Goal: Information Seeking & Learning: Learn about a topic

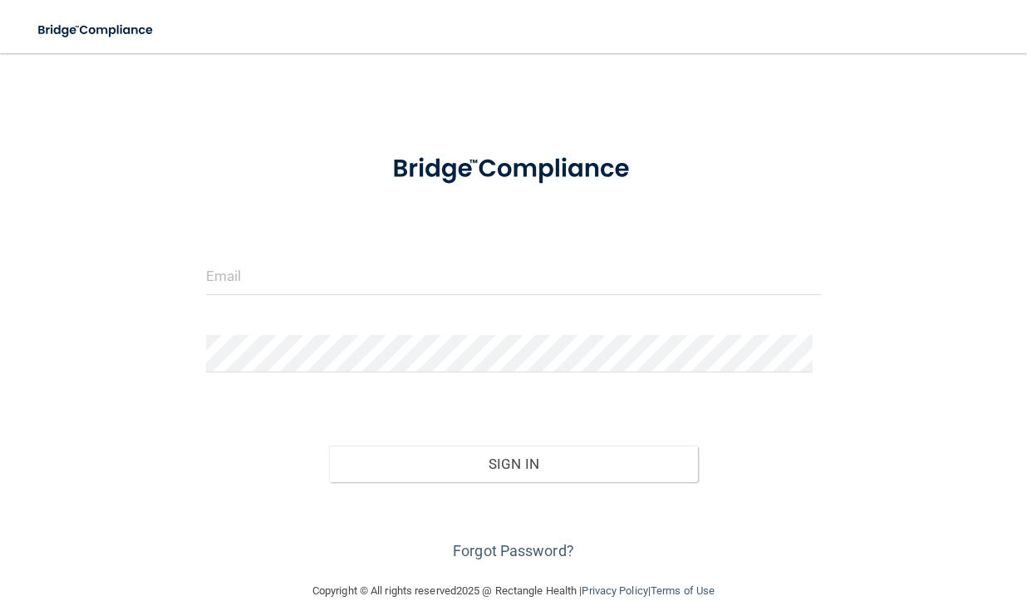
scroll to position [46, 0]
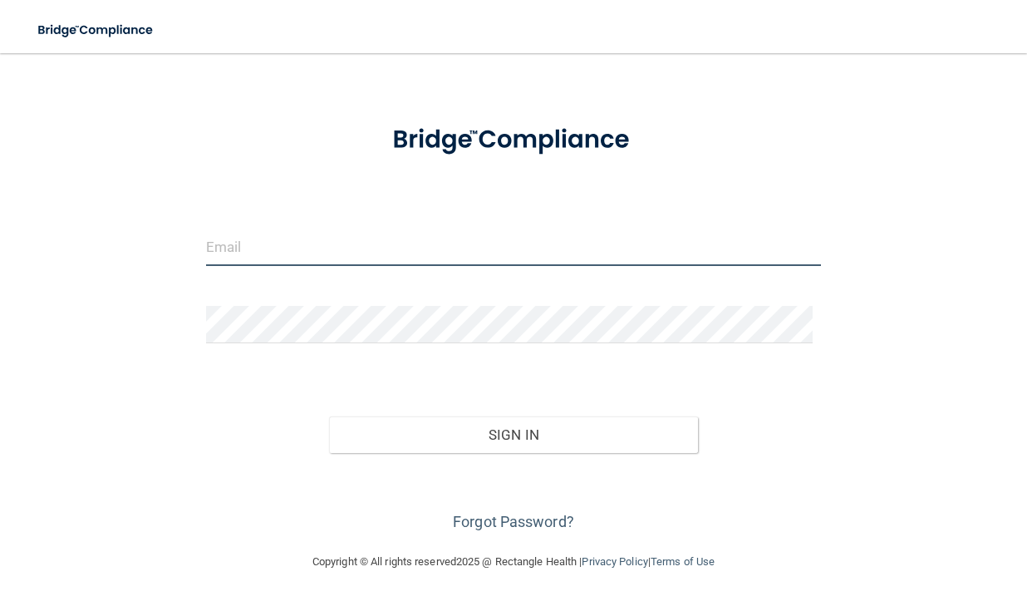
click at [308, 235] on input "email" at bounding box center [513, 246] width 615 height 37
type input "[EMAIL_ADDRESS][DOMAIN_NAME]"
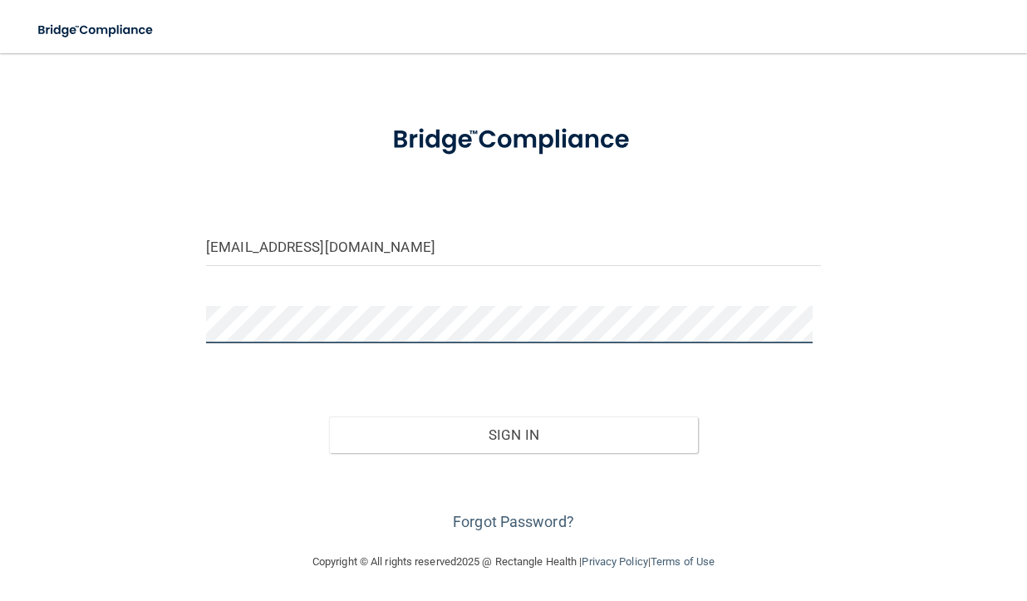
click at [329, 416] on button "Sign In" at bounding box center [513, 434] width 369 height 37
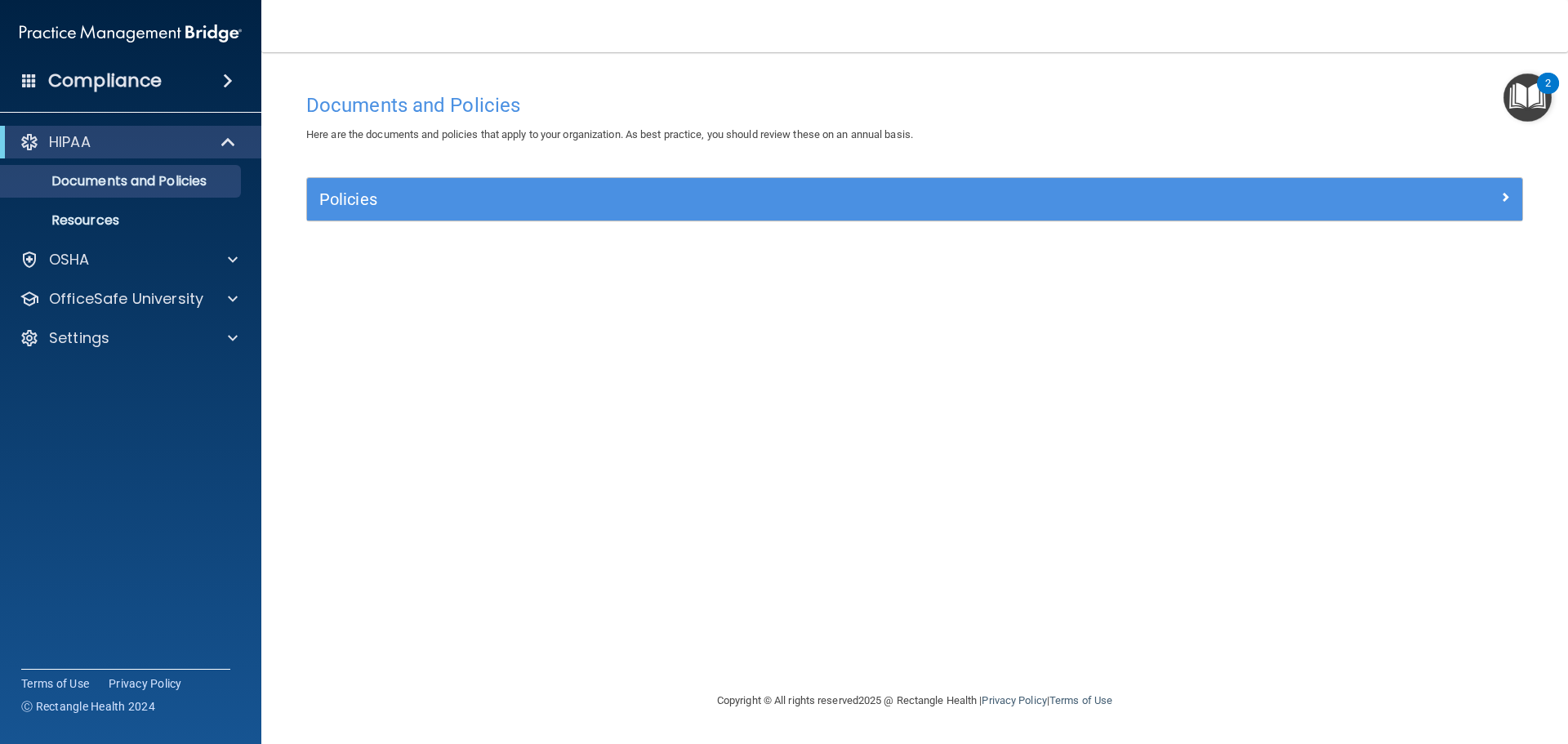
click at [1009, 96] on img "Open Resource Center, 2 new notifications" at bounding box center [1527, 97] width 48 height 48
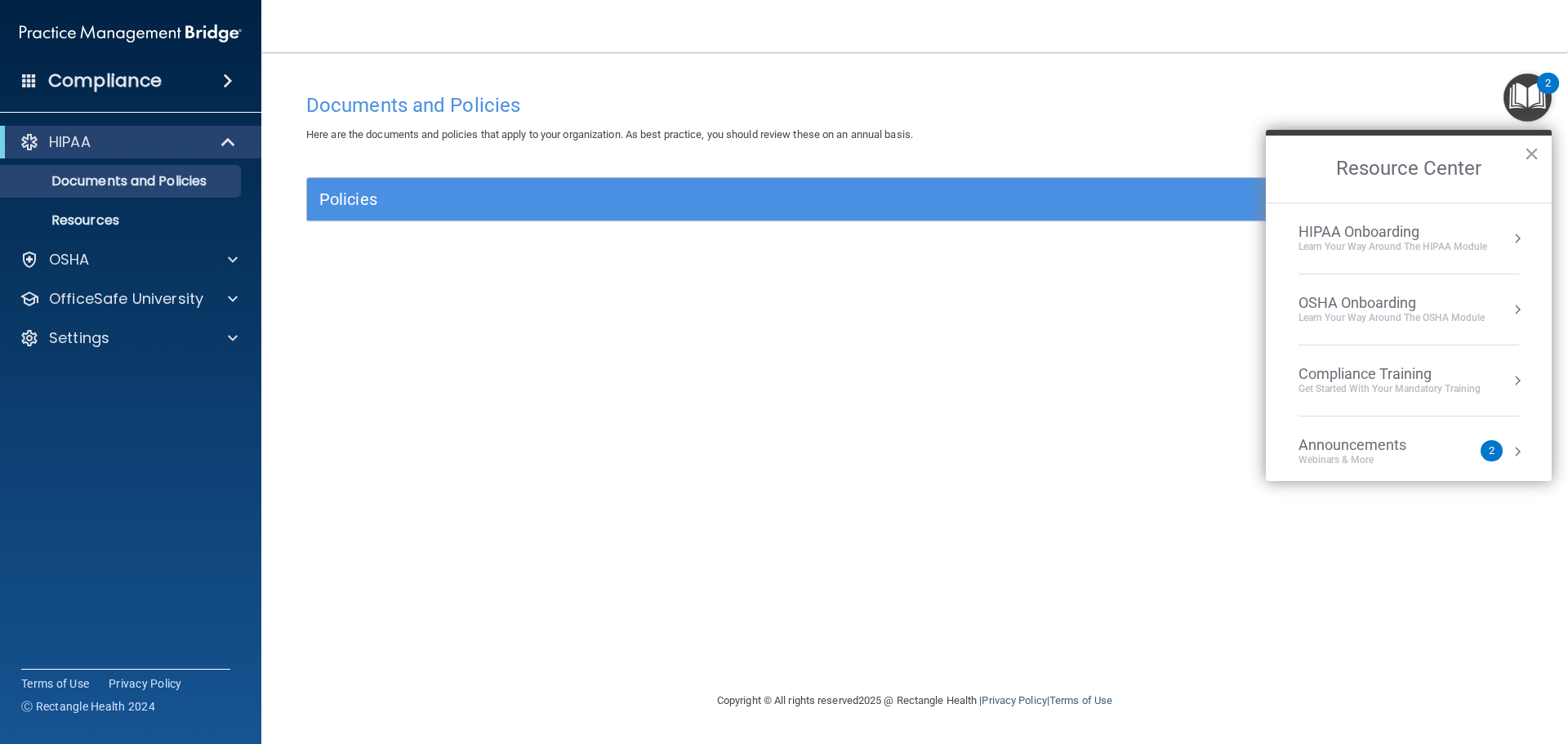
click at [1009, 239] on div "HIPAA Onboarding" at bounding box center [1393, 232] width 189 height 18
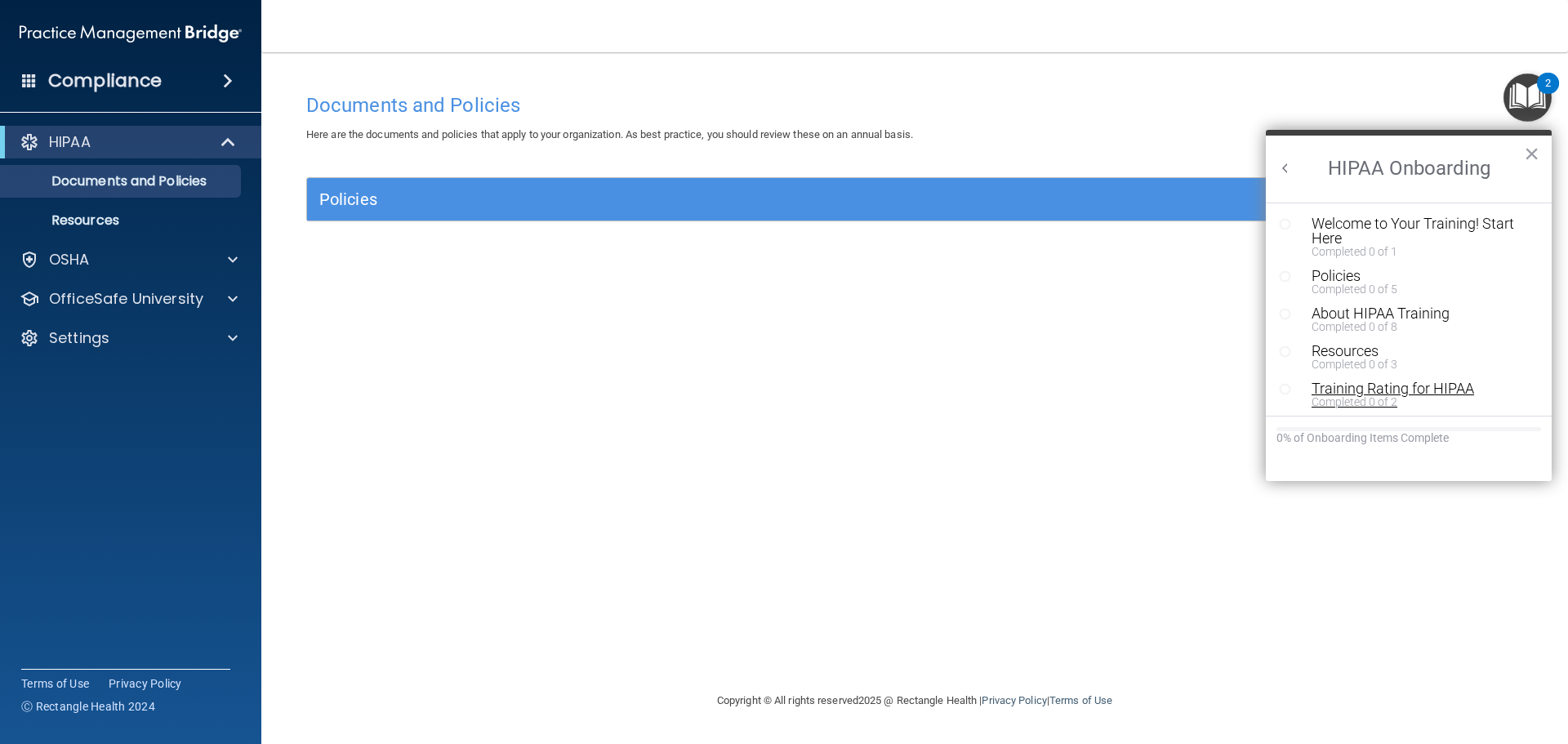
click at [1009, 388] on div "Training Rating for HIPAA" at bounding box center [1415, 388] width 206 height 15
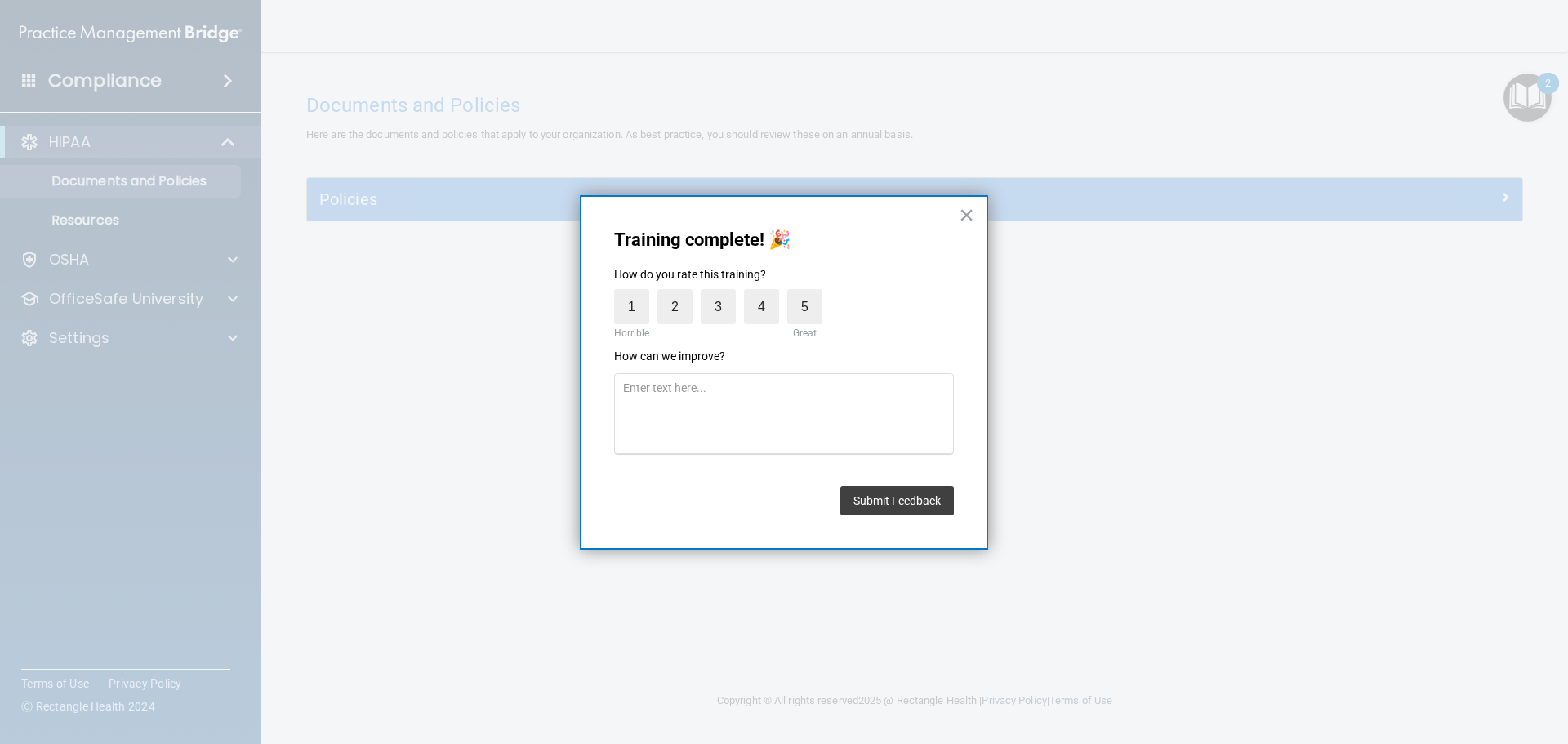
click at [960, 221] on button "×" at bounding box center [966, 214] width 16 height 27
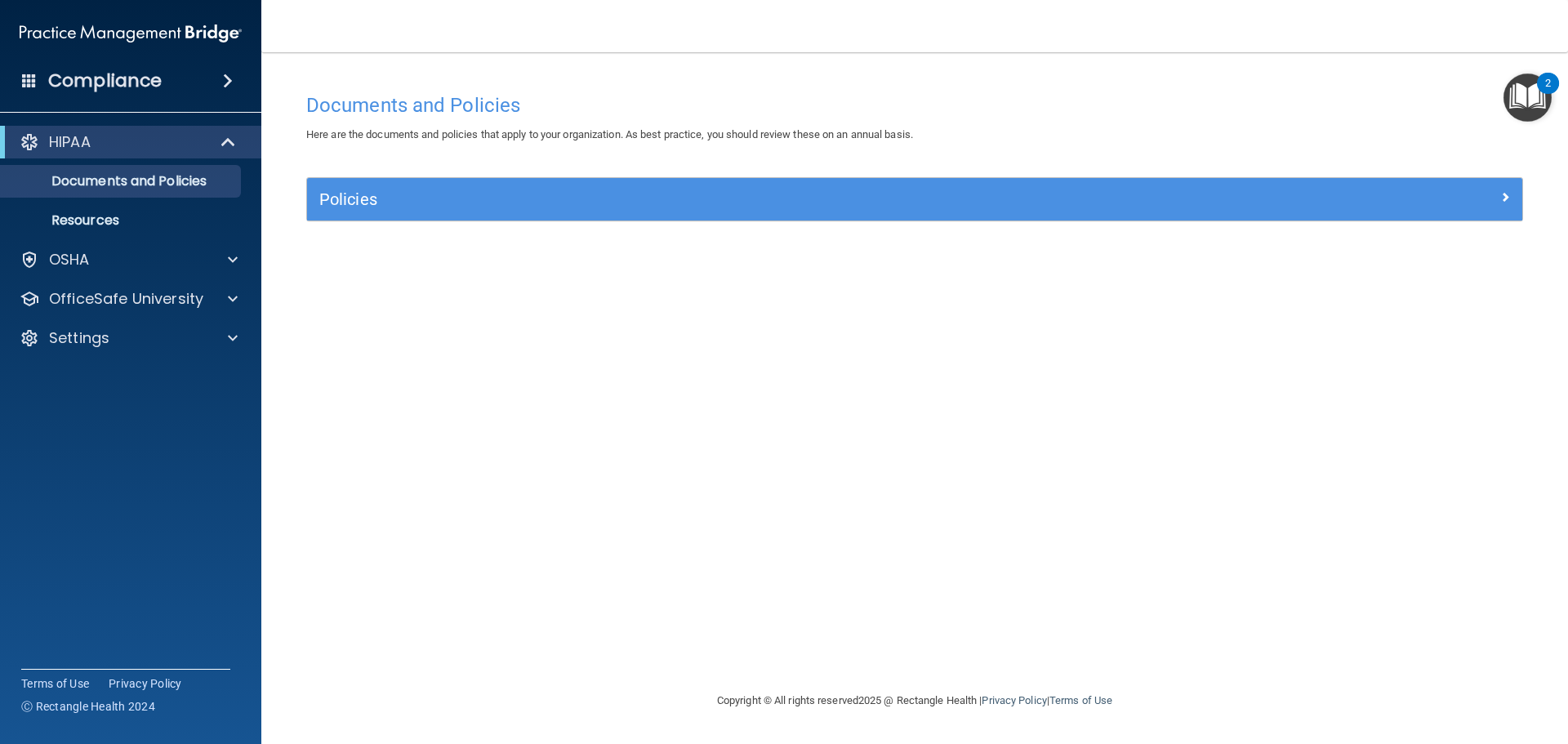
click at [1009, 106] on img "Open Resource Center, 2 new notifications" at bounding box center [1527, 97] width 48 height 48
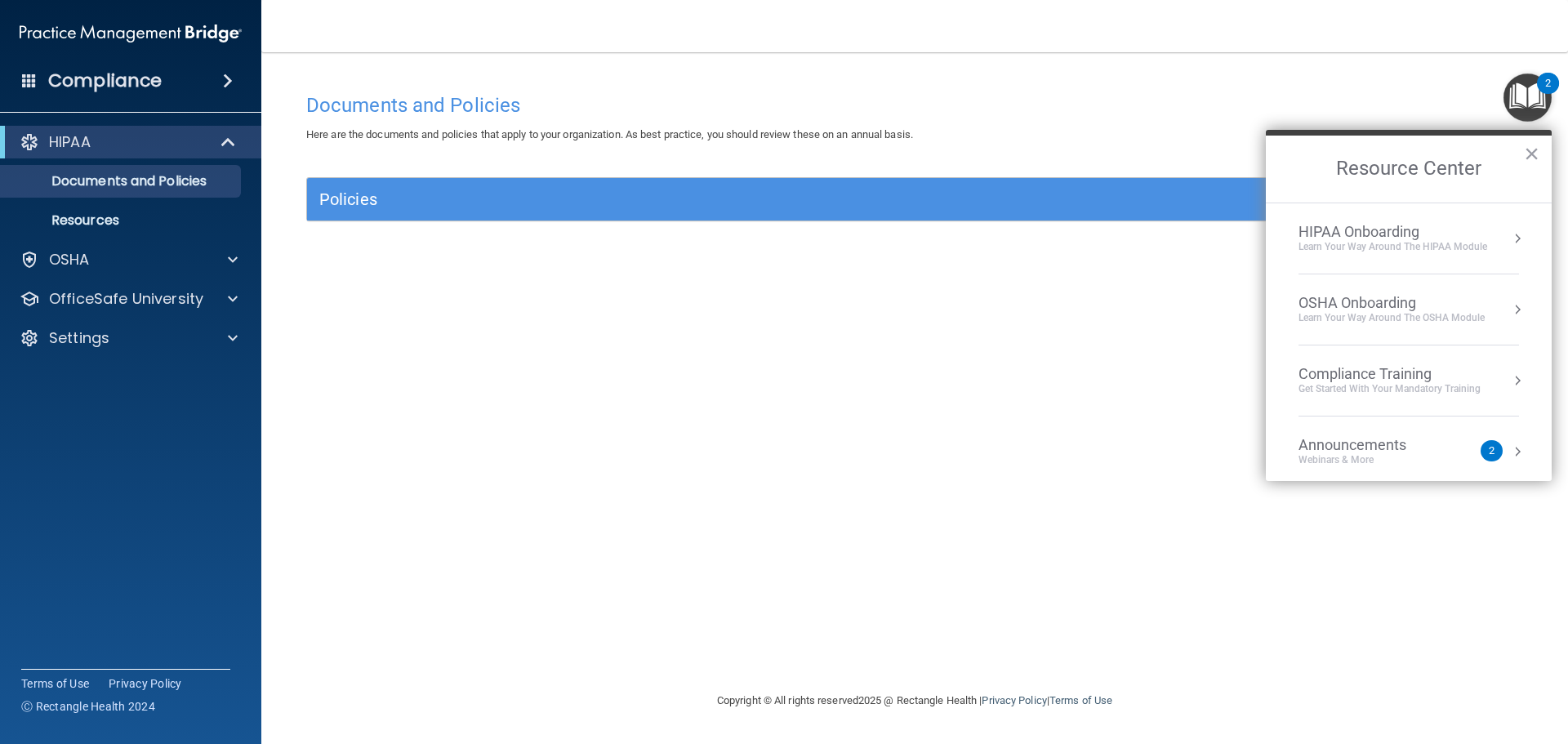
click at [1009, 234] on div "HIPAA Onboarding" at bounding box center [1393, 232] width 189 height 18
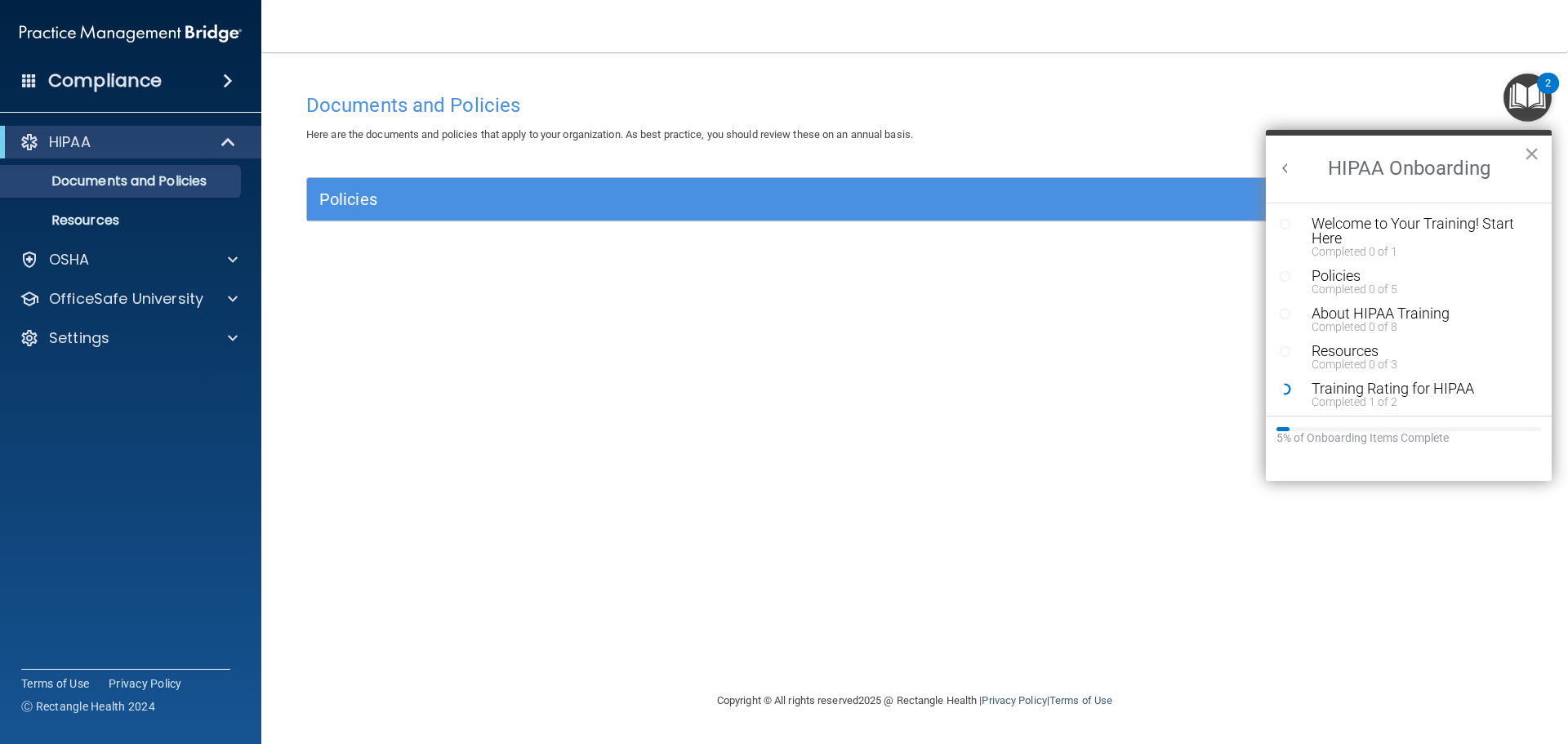
click at [1009, 232] on div "Welcome to Your Training! Start Here" at bounding box center [1415, 231] width 206 height 29
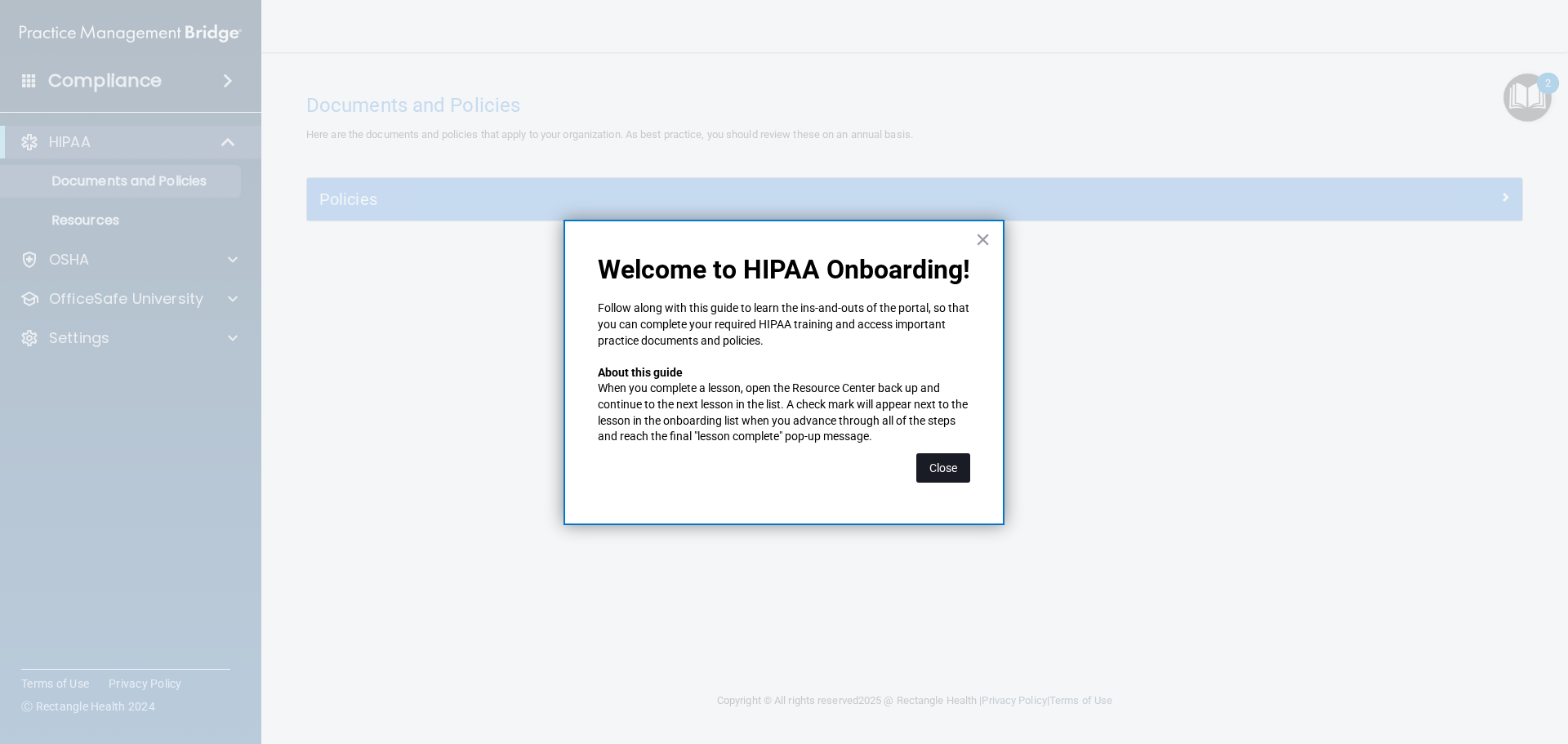
click at [935, 457] on button "Close" at bounding box center [943, 468] width 54 height 29
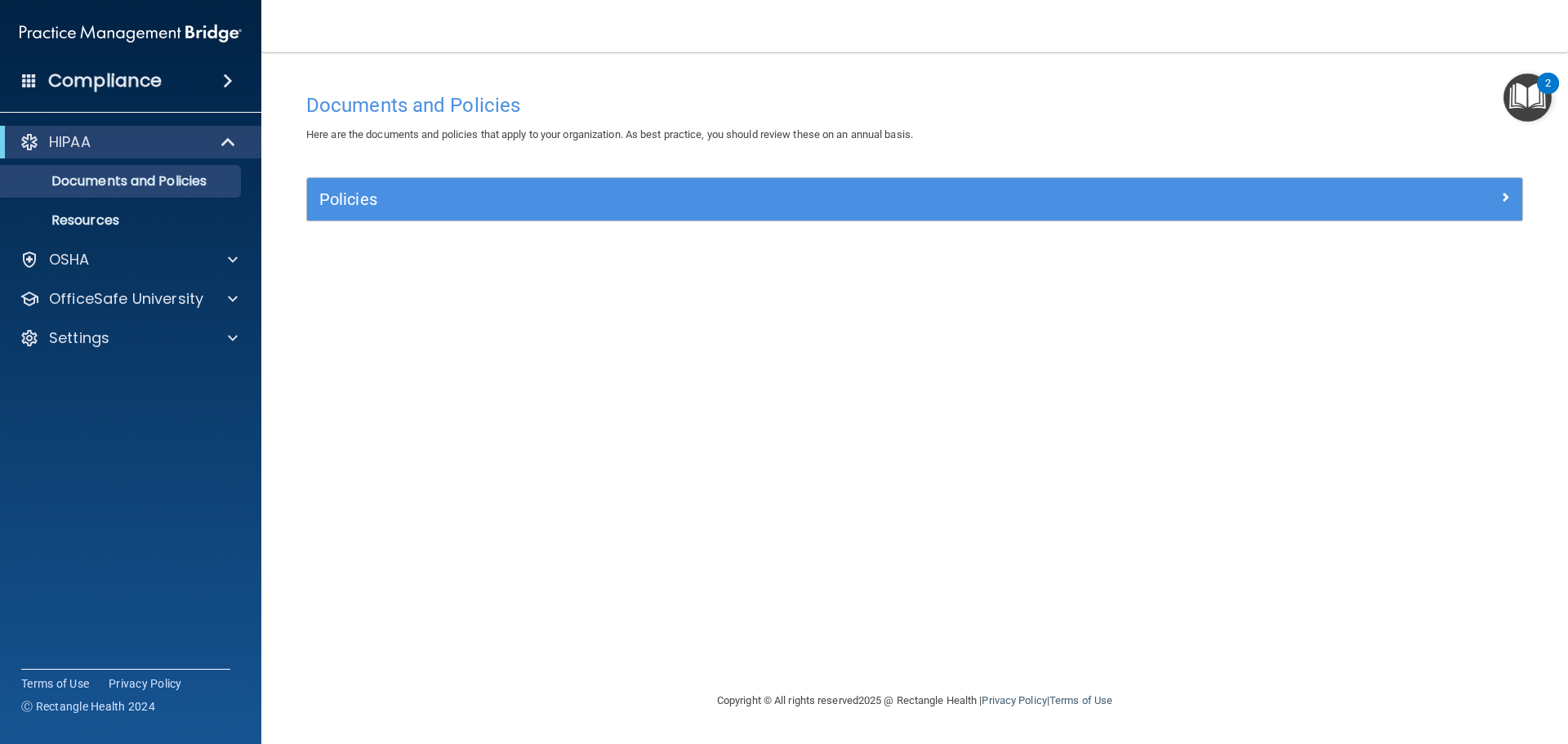
click at [1009, 83] on img "Open Resource Center, 2 new notifications" at bounding box center [1527, 97] width 48 height 48
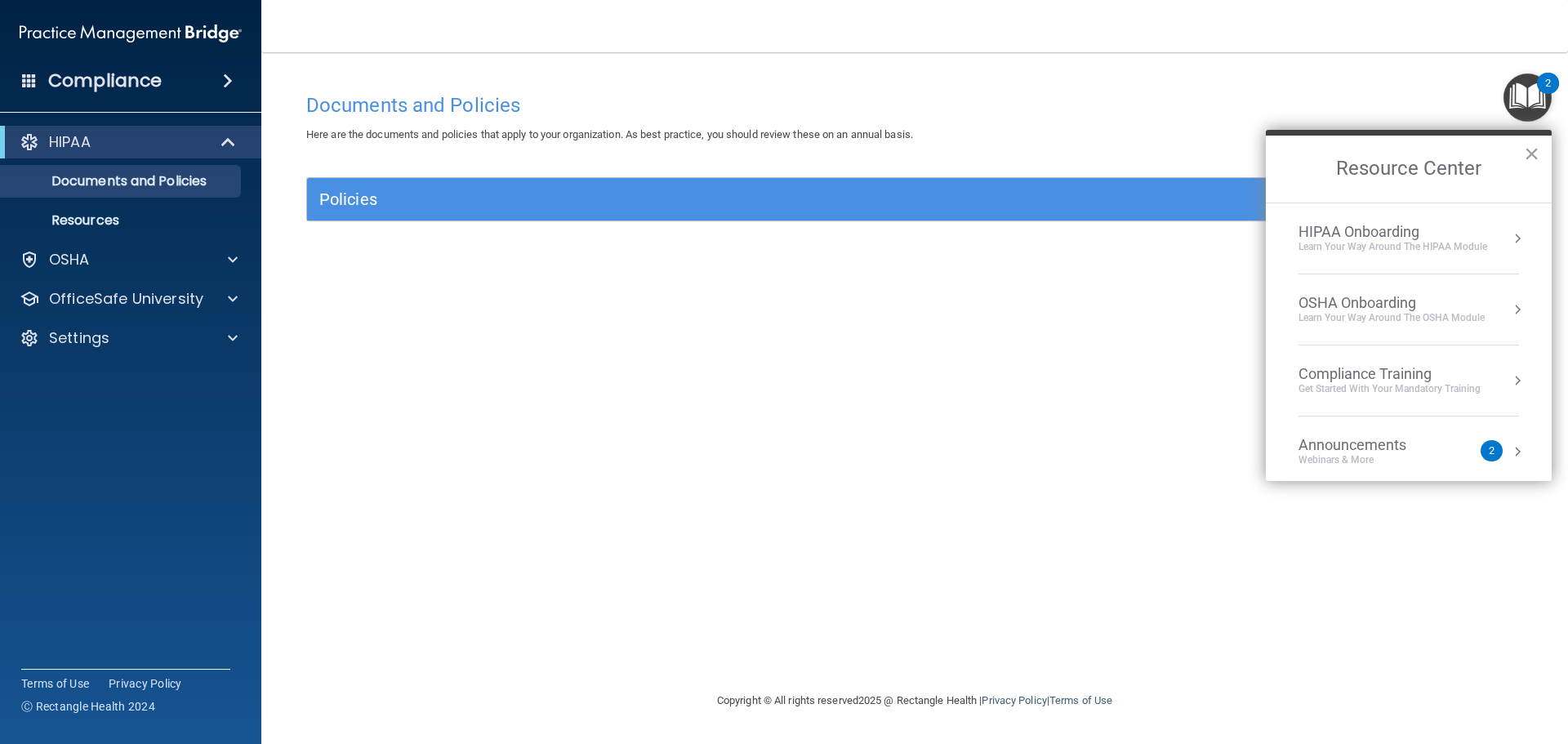
click at [1009, 311] on div "OSHA Onboarding" at bounding box center [1391, 303] width 186 height 18
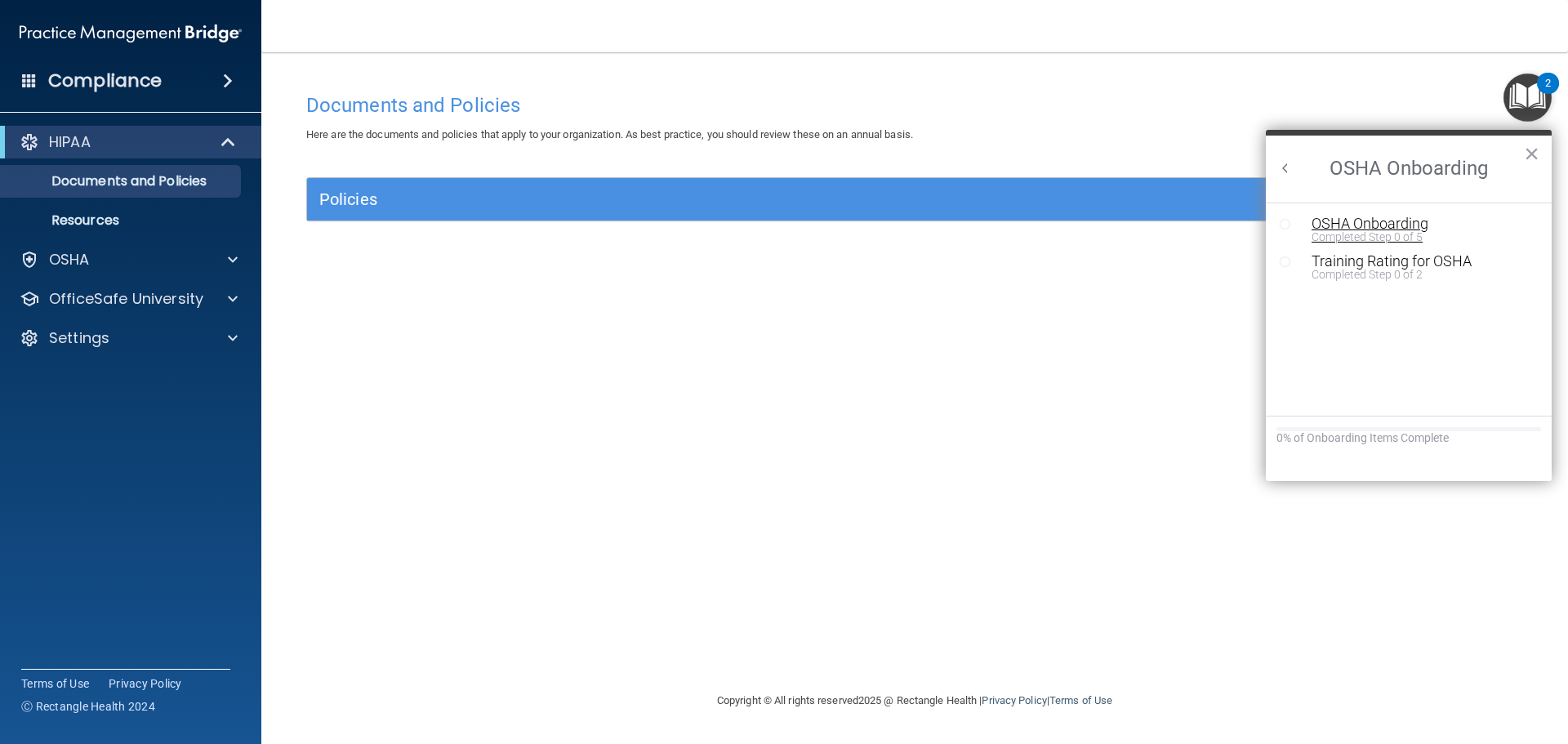
click at [1009, 232] on div "Completed Step 0 of 5" at bounding box center [1421, 237] width 219 height 12
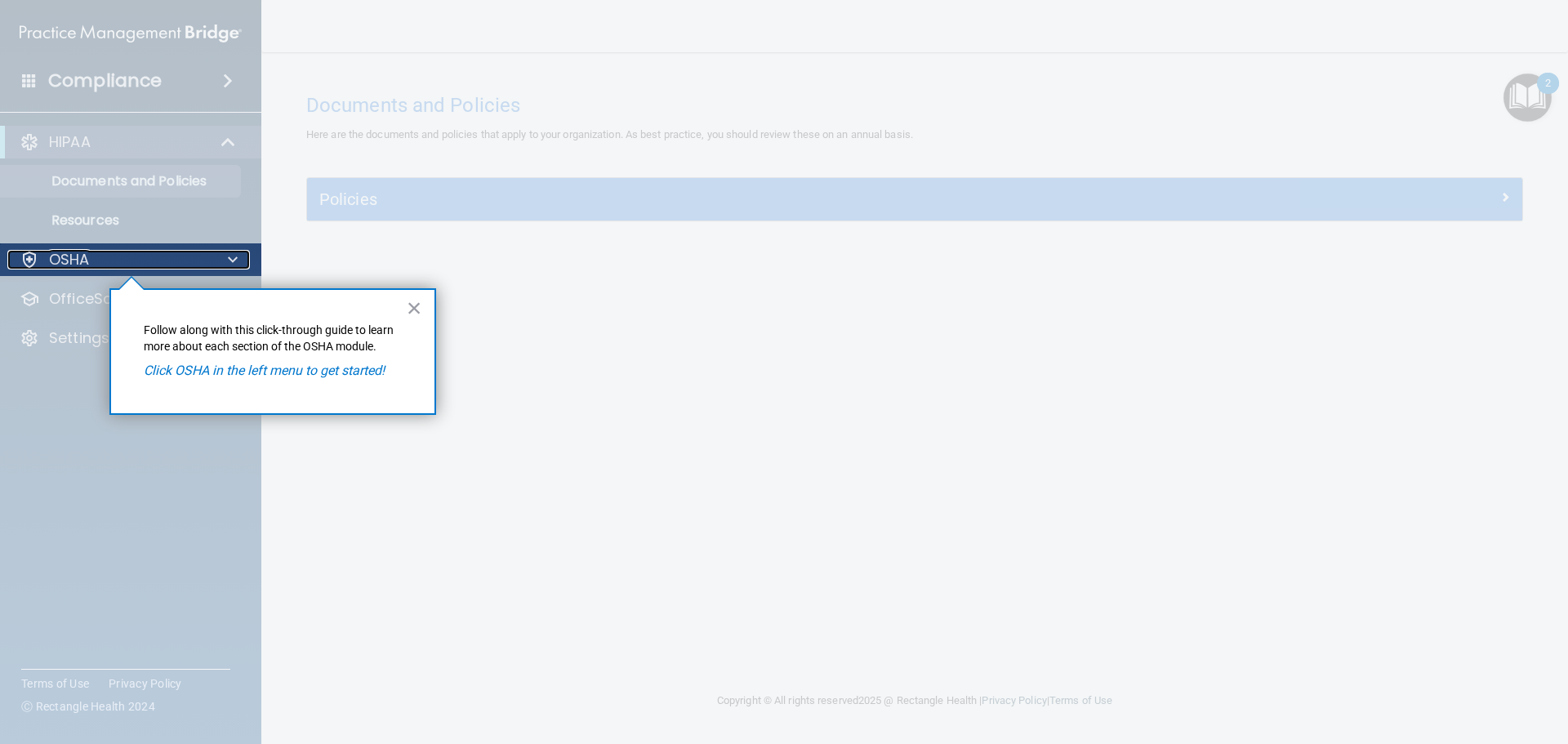
click at [141, 256] on div "OSHA" at bounding box center [108, 259] width 203 height 20
click at [409, 312] on button "×" at bounding box center [415, 308] width 16 height 27
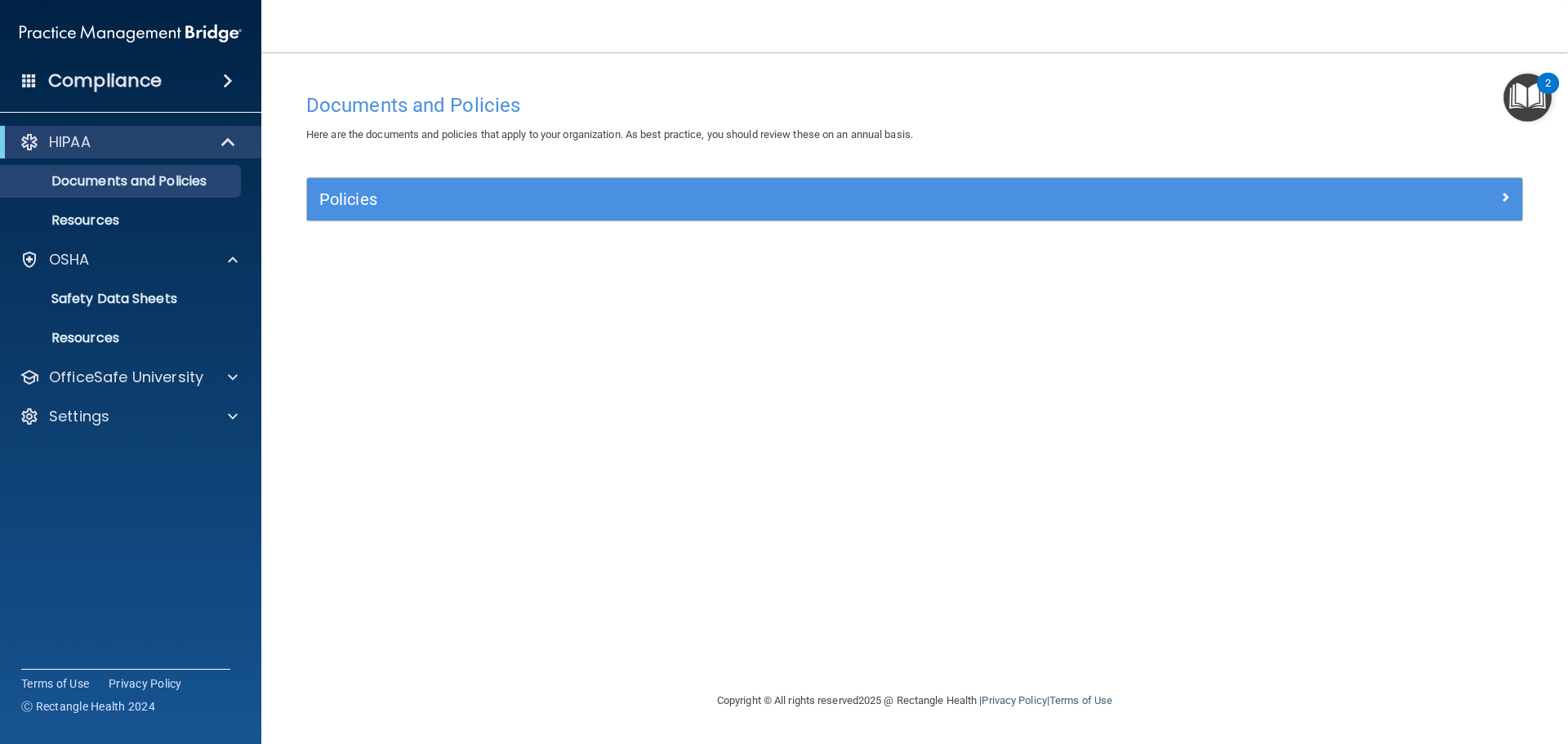
click at [1009, 108] on img "Open Resource Center, 2 new notifications" at bounding box center [1527, 97] width 48 height 48
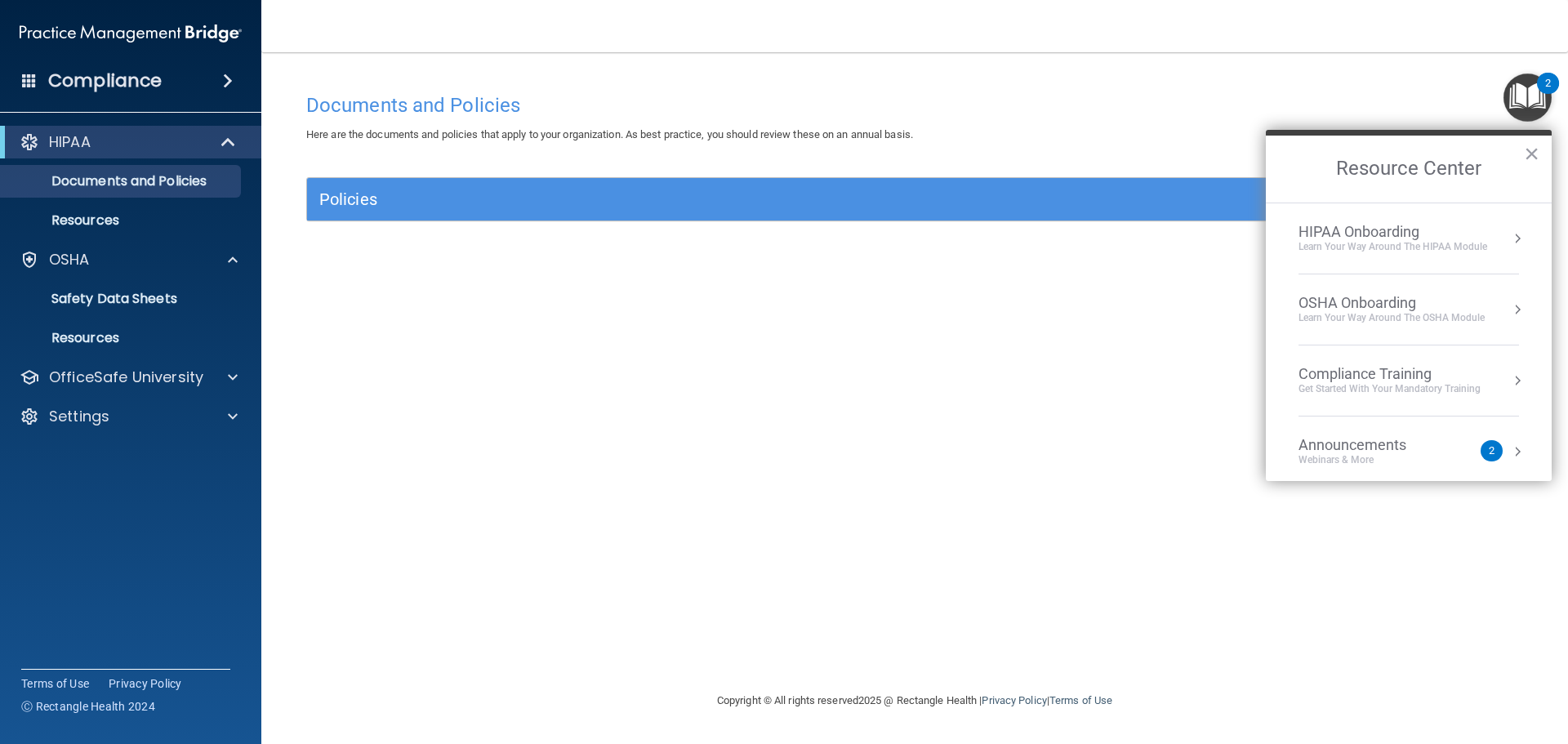
click at [1009, 294] on div "OSHA Onboarding" at bounding box center [1391, 303] width 186 height 18
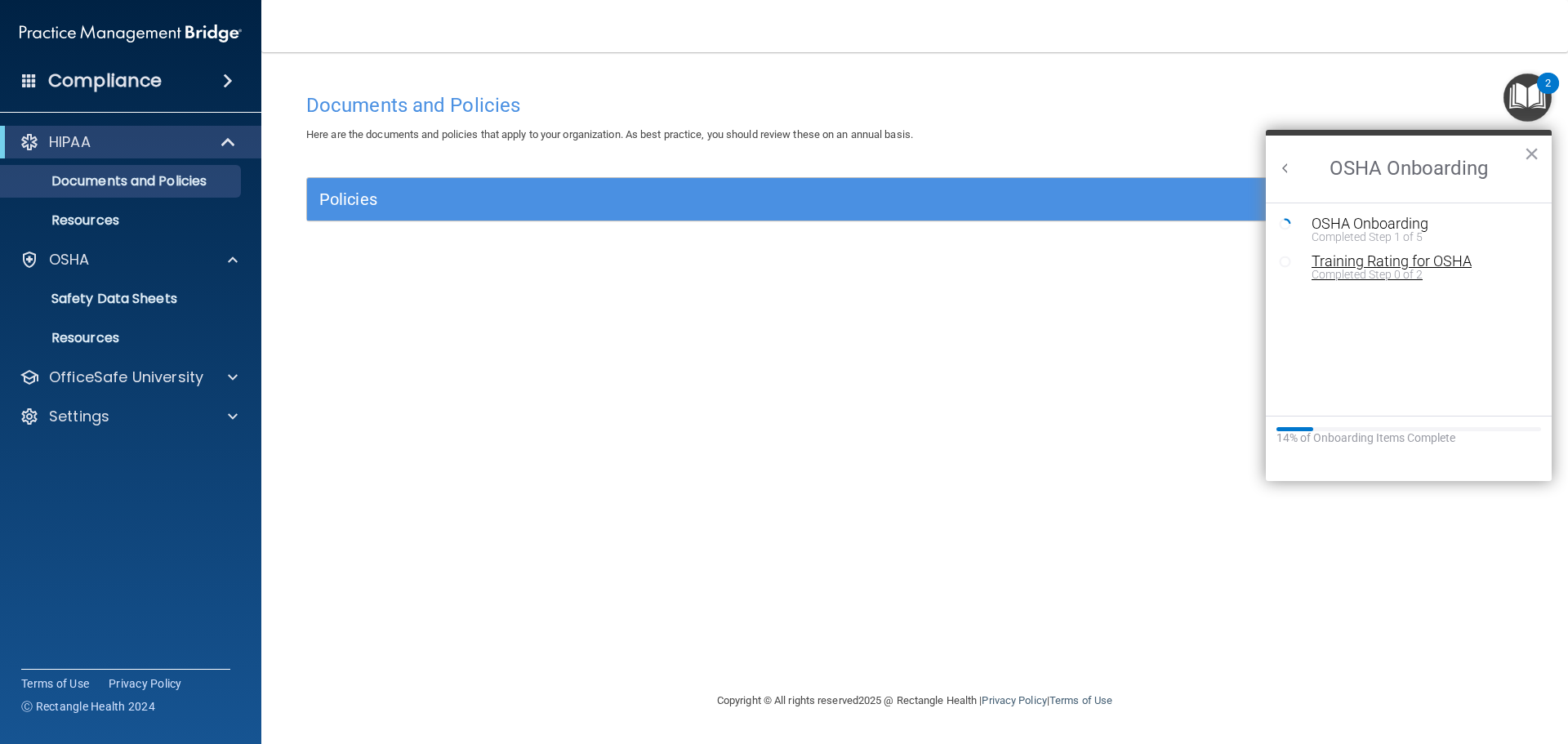
click at [1009, 268] on div "Completed Step 0 of 2" at bounding box center [1421, 274] width 219 height 12
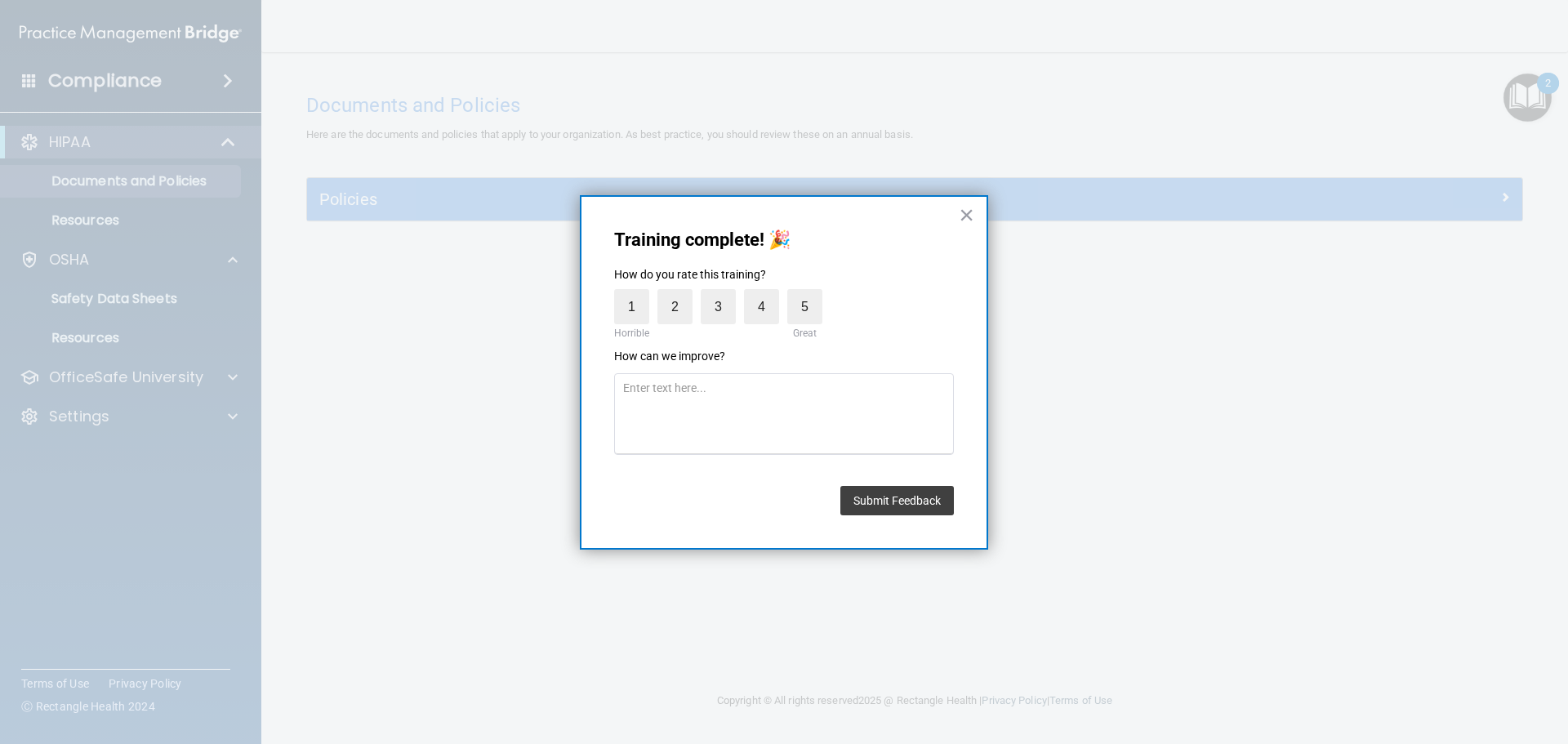
click at [953, 219] on div "Training complete! 🎉 How do you rate this training? 1 Horrible 2 3 4 5 Great Ho…" at bounding box center [784, 372] width 408 height 355
click at [967, 221] on button "×" at bounding box center [966, 214] width 16 height 27
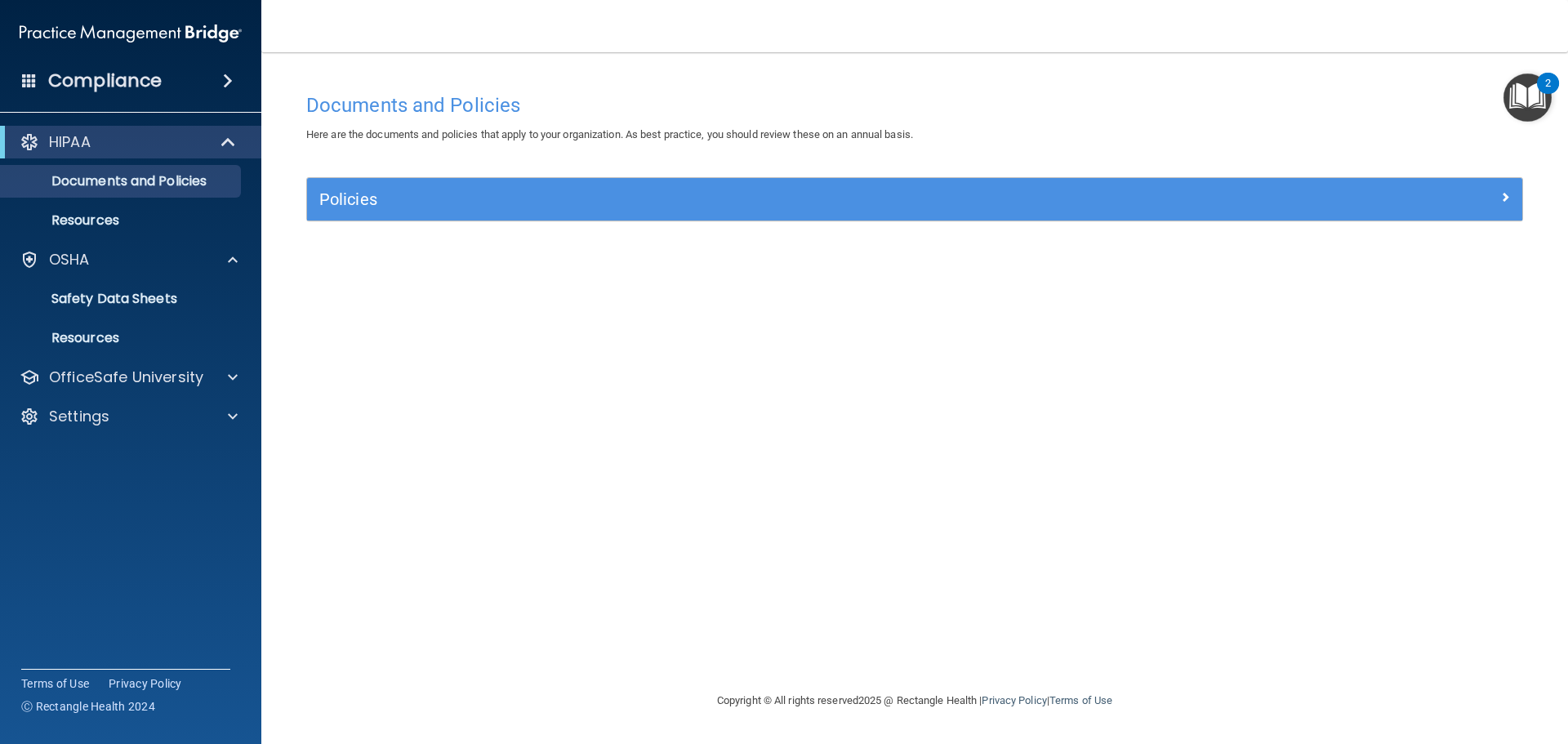
click at [1009, 113] on img "Open Resource Center, 2 new notifications" at bounding box center [1527, 97] width 48 height 48
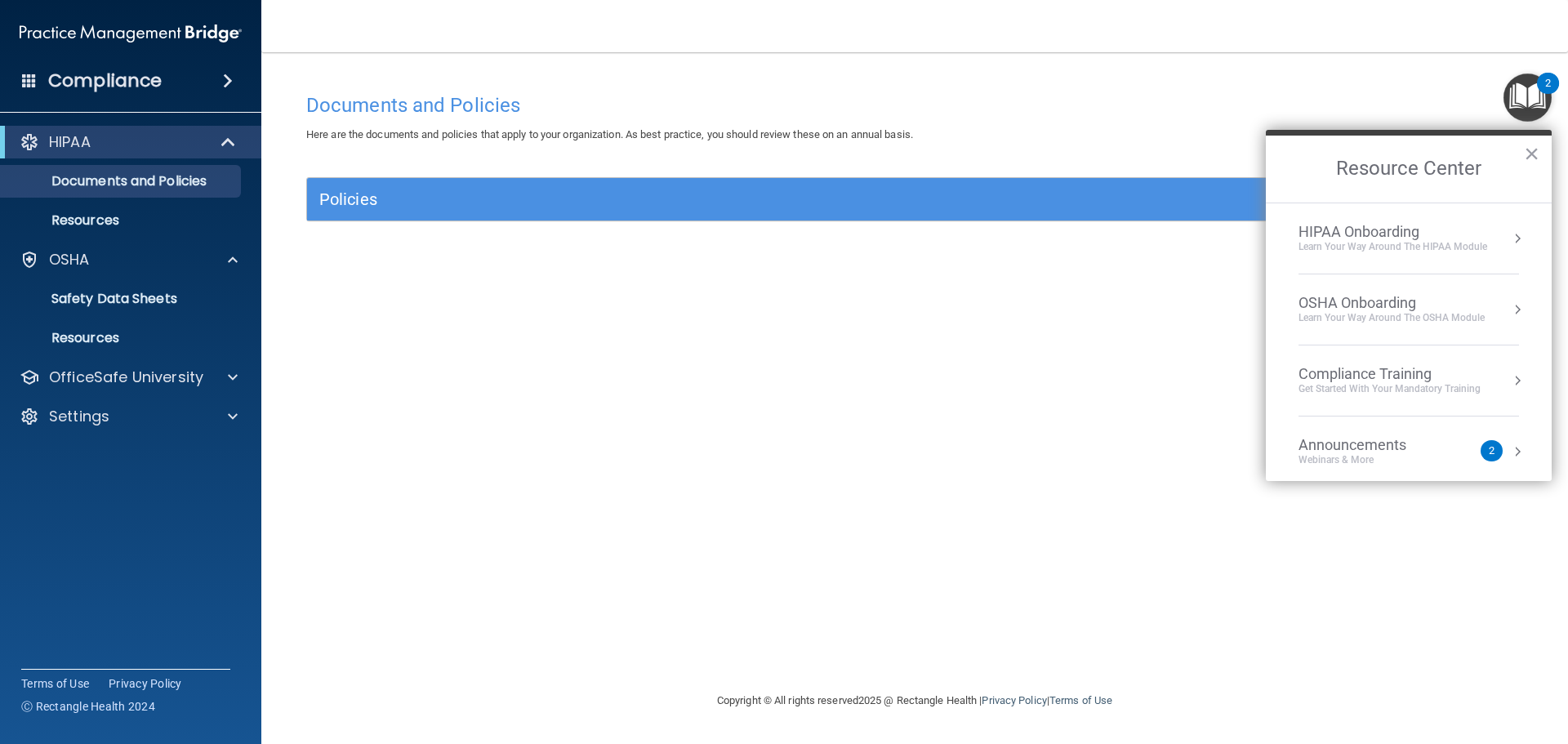
click at [1009, 369] on div "Compliance Training" at bounding box center [1389, 373] width 182 height 18
click at [1009, 235] on div "HIPAA Training for Members" at bounding box center [1369, 230] width 182 height 15
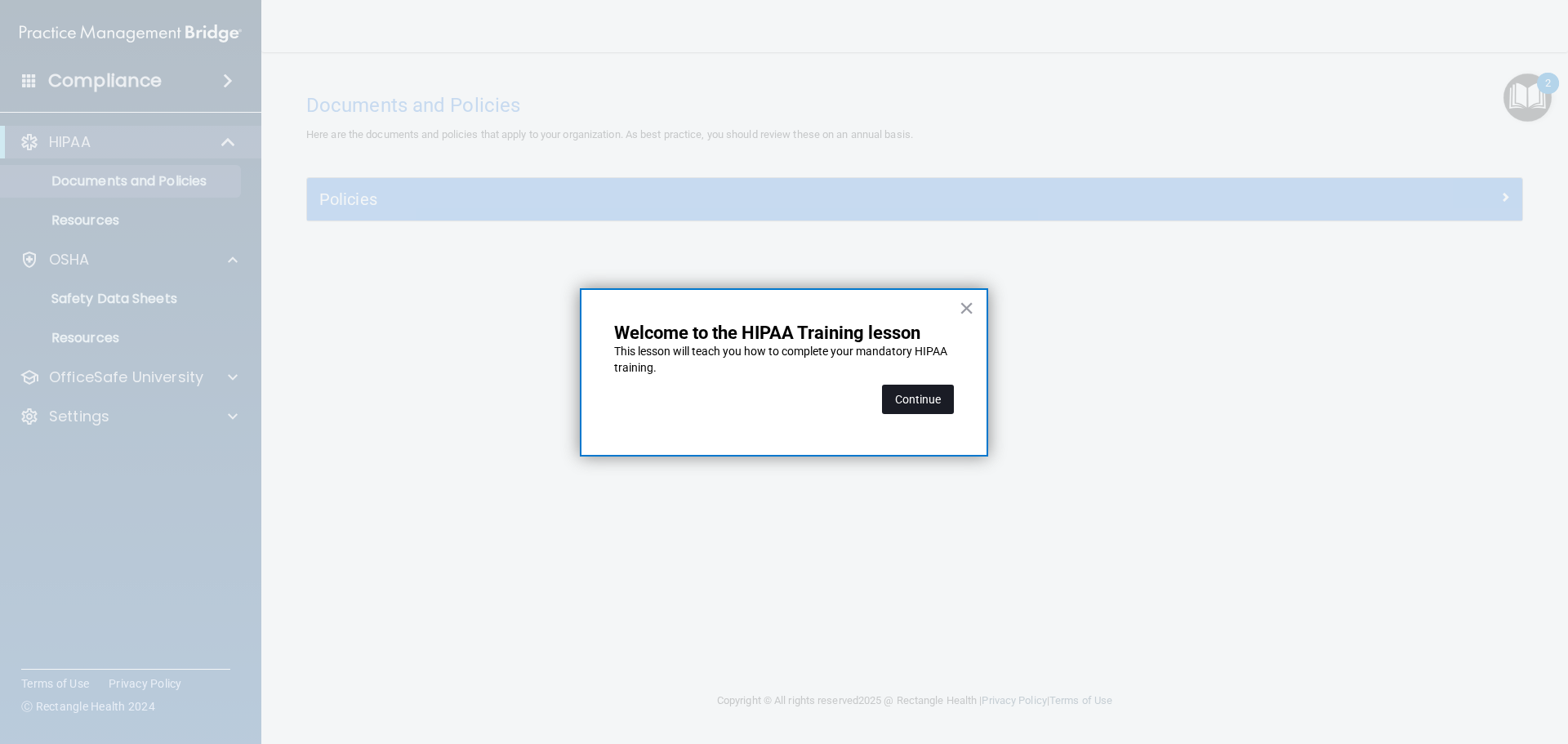
click at [938, 402] on button "Continue" at bounding box center [917, 399] width 72 height 29
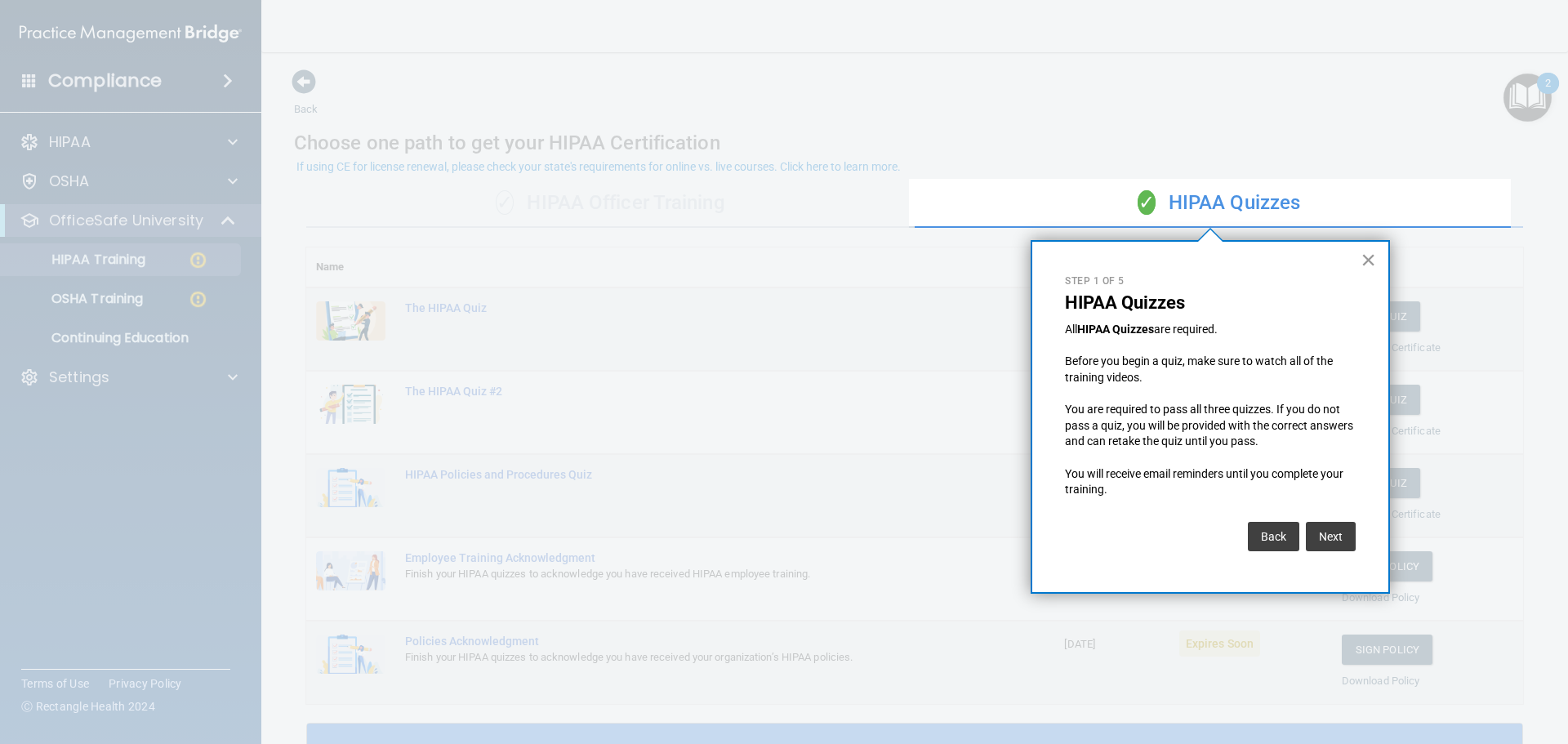
click at [1009, 263] on button "×" at bounding box center [1368, 259] width 16 height 27
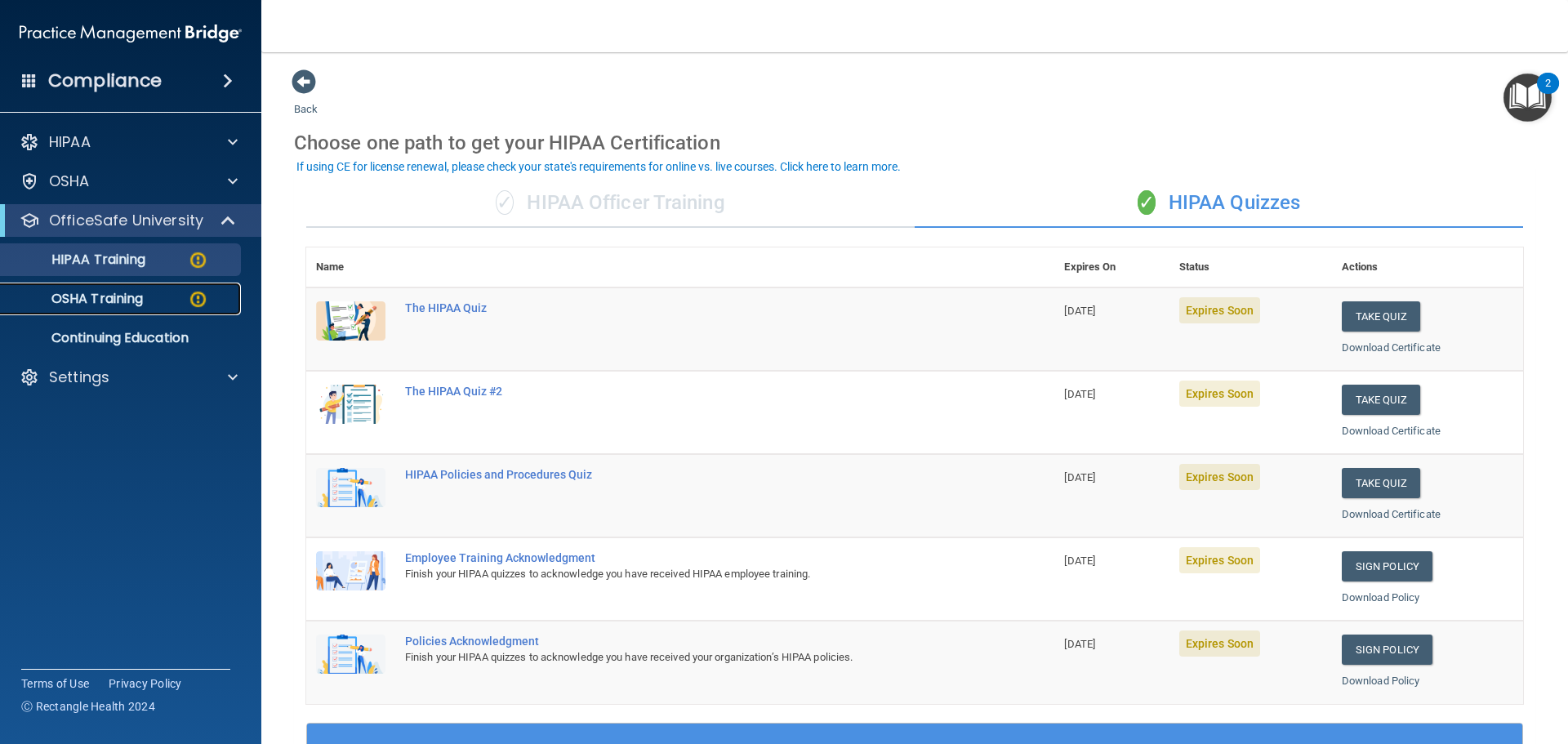
click at [70, 298] on p "OSHA Training" at bounding box center [77, 299] width 133 height 17
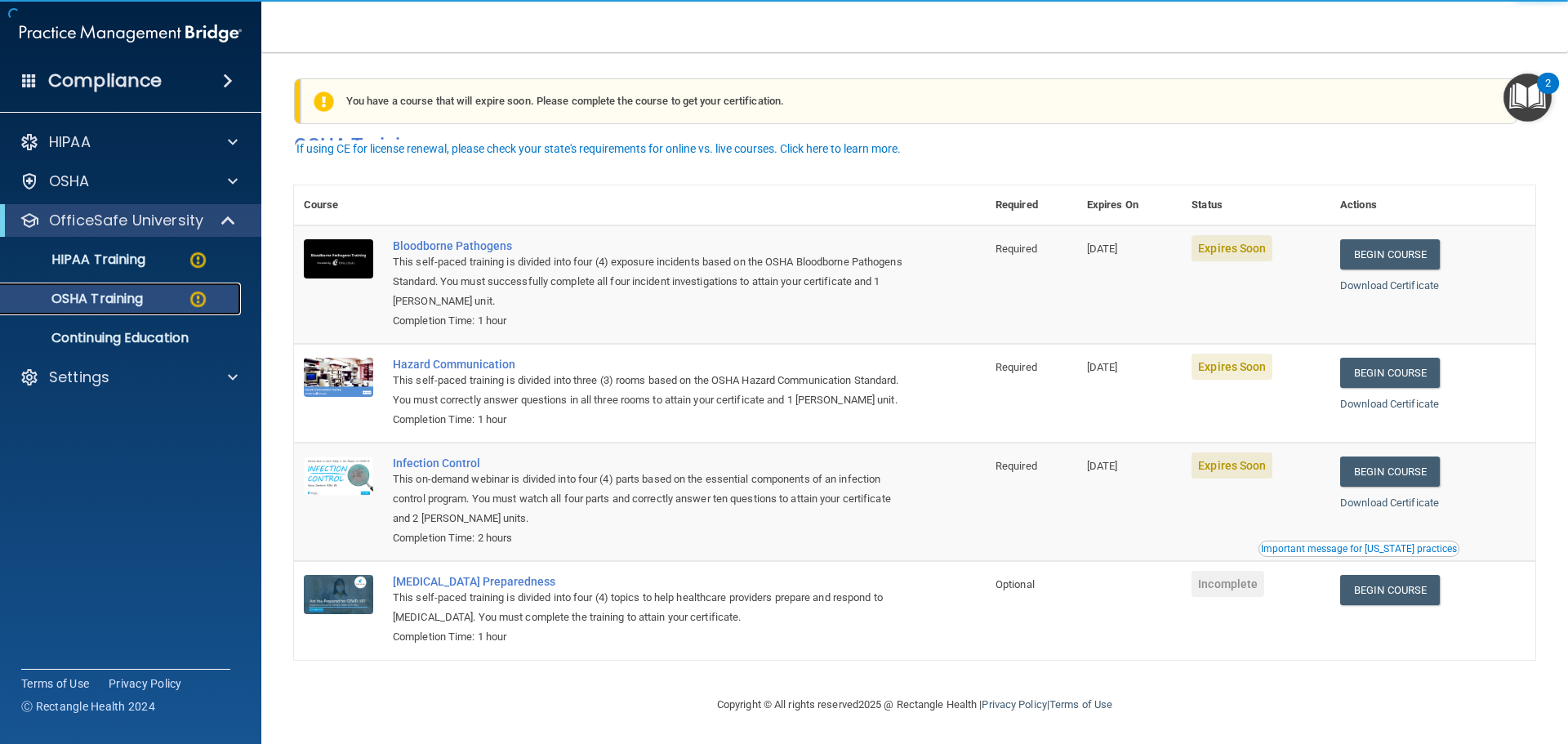
scroll to position [27, 0]
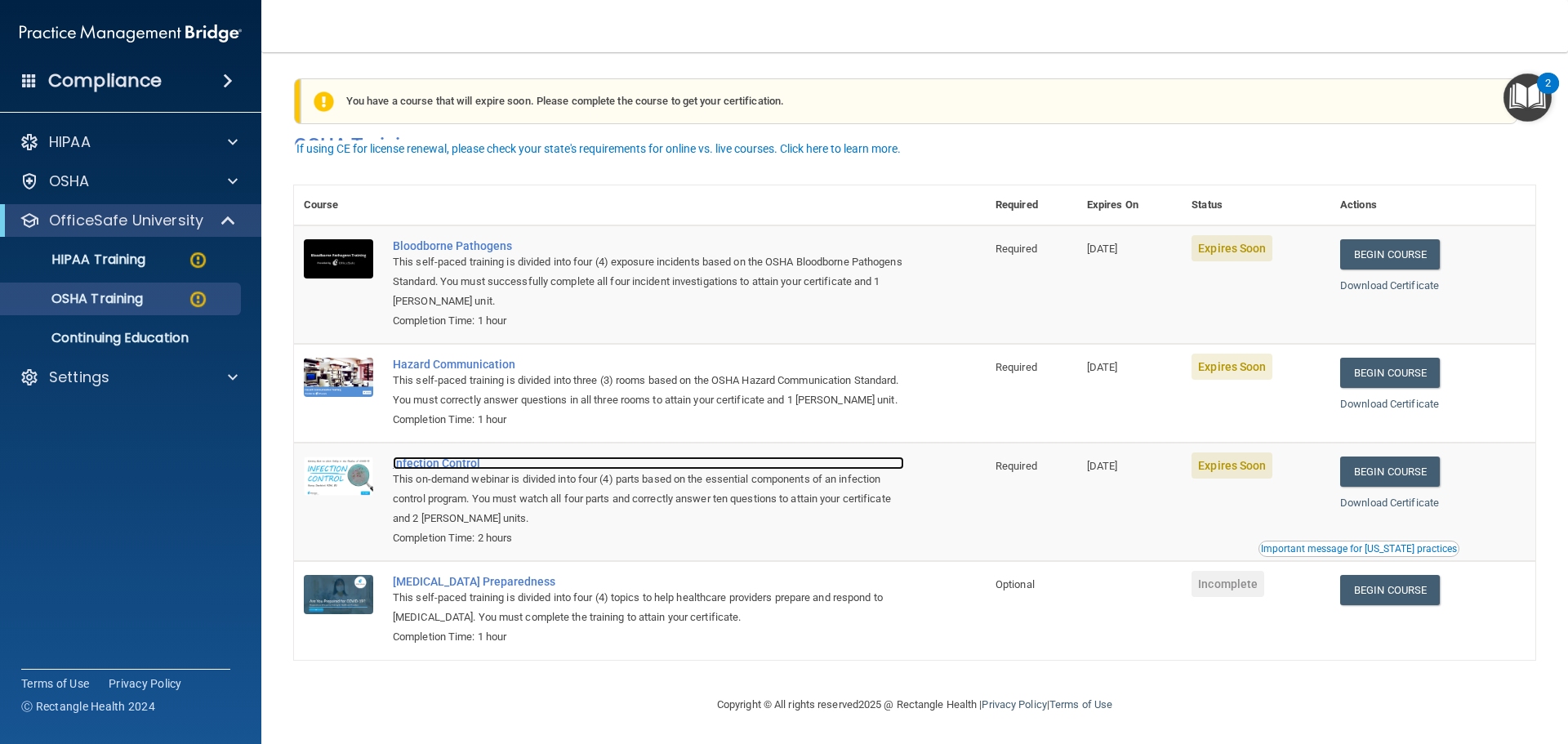
click at [432, 460] on div "Infection Control" at bounding box center [649, 462] width 511 height 13
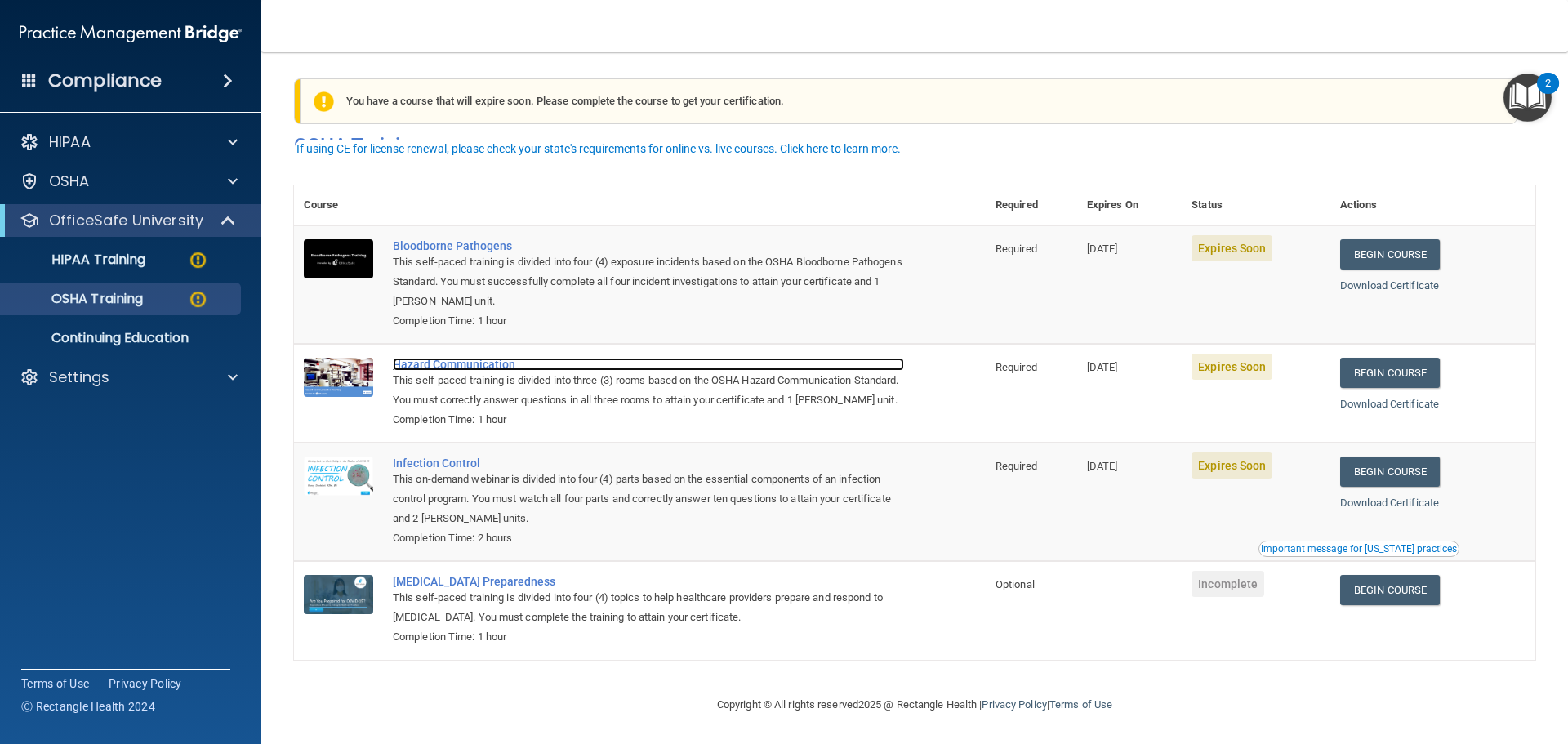
click at [465, 358] on div "Hazard Communication" at bounding box center [649, 364] width 511 height 13
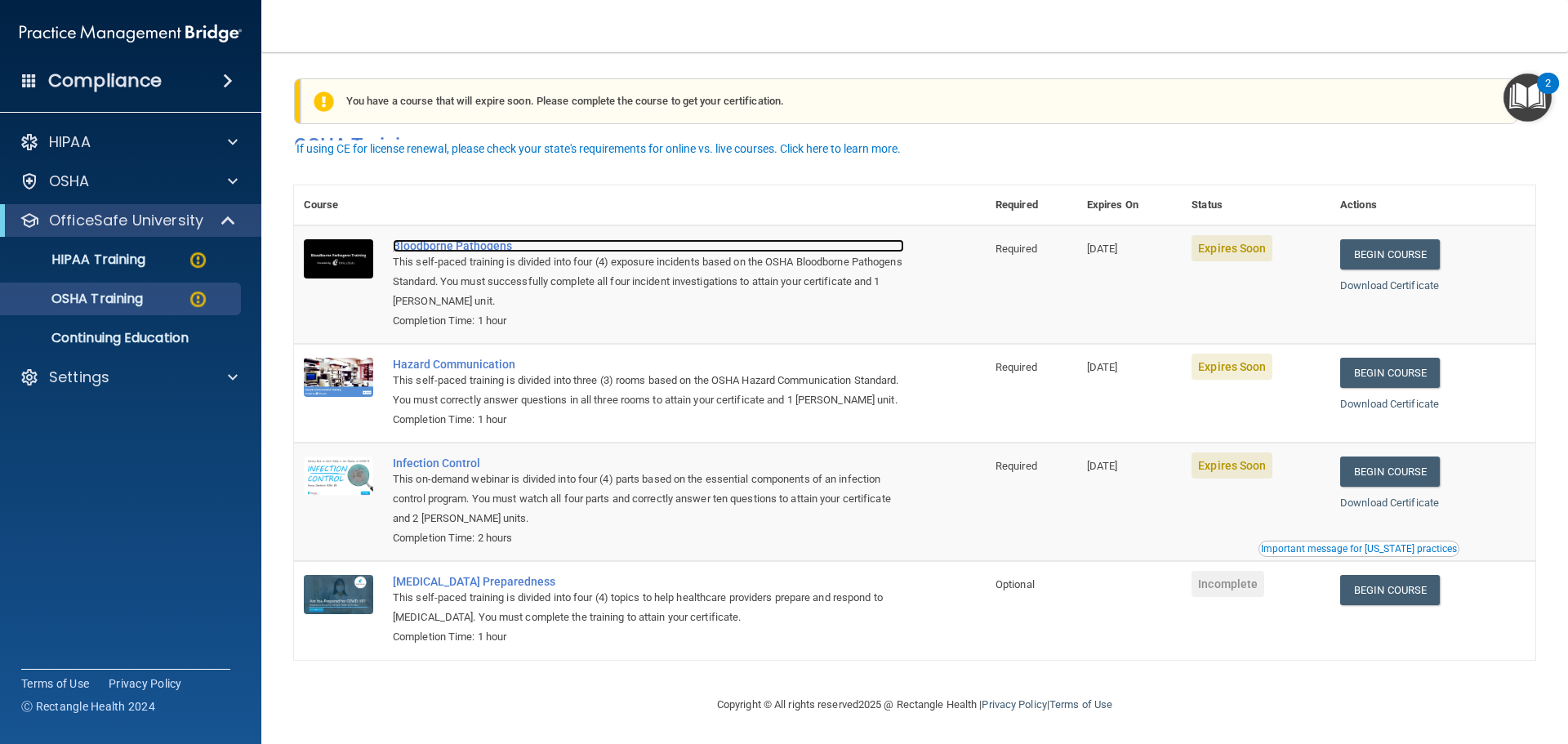
click at [469, 239] on div "Bloodborne Pathogens" at bounding box center [649, 245] width 511 height 13
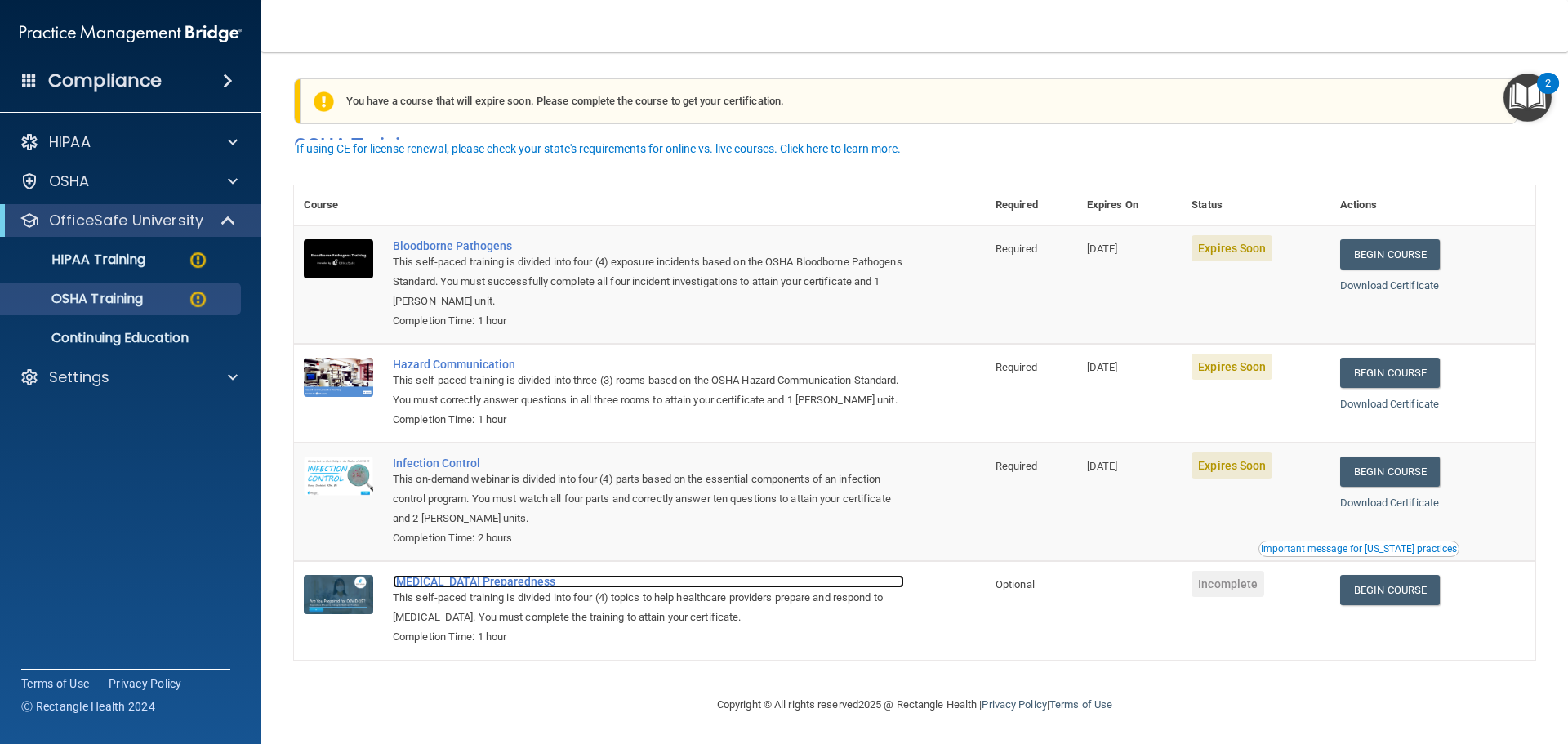
click at [508, 580] on div "COVID-19 Preparedness" at bounding box center [649, 581] width 511 height 13
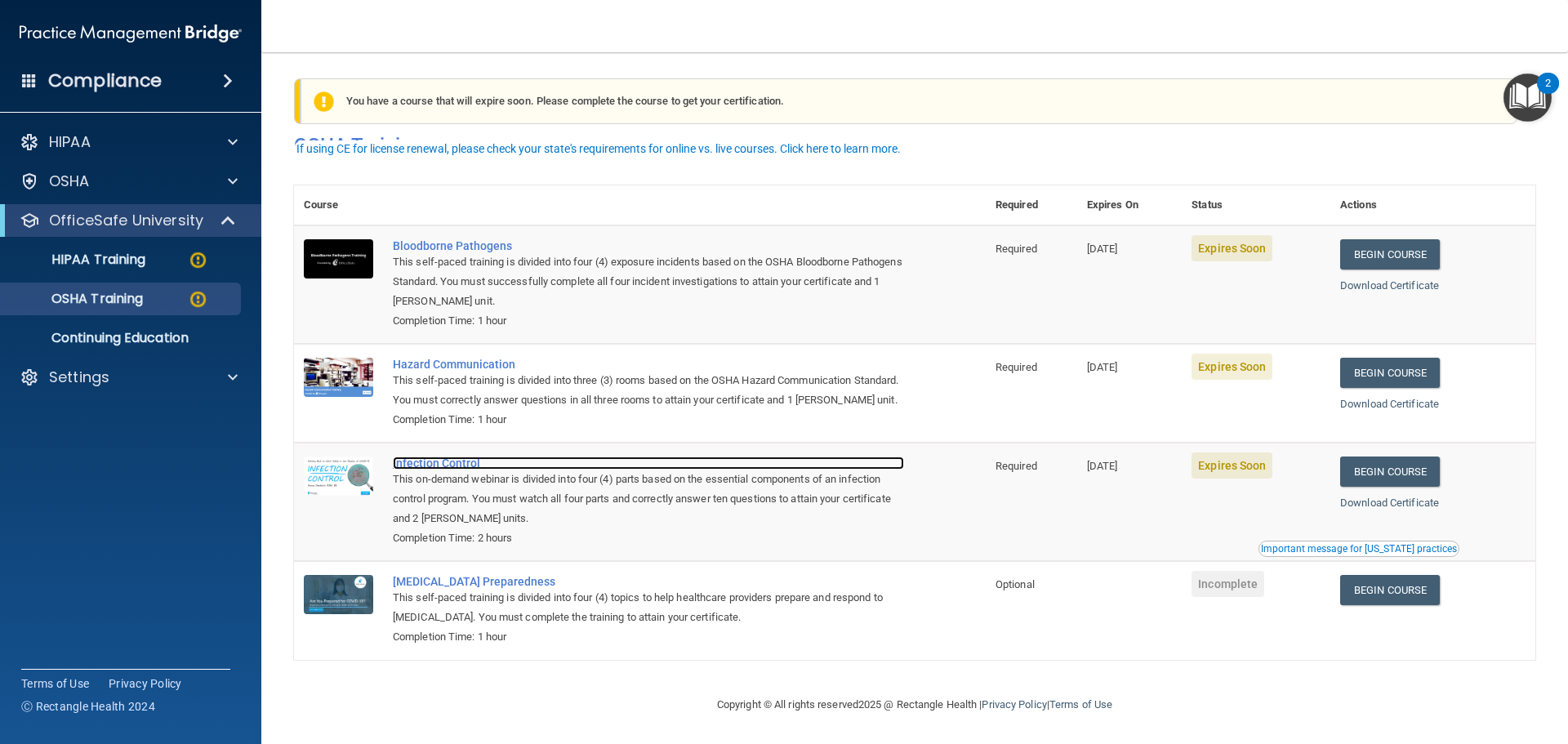
click at [431, 462] on div "Infection Control" at bounding box center [649, 462] width 511 height 13
click at [503, 344] on td "Hazard Communication This self-paced training is divided into three (3) rooms b…" at bounding box center [684, 393] width 603 height 99
click at [497, 371] on div "This self-paced training is divided into three (3) rooms based on the OSHA Haza…" at bounding box center [649, 390] width 511 height 39
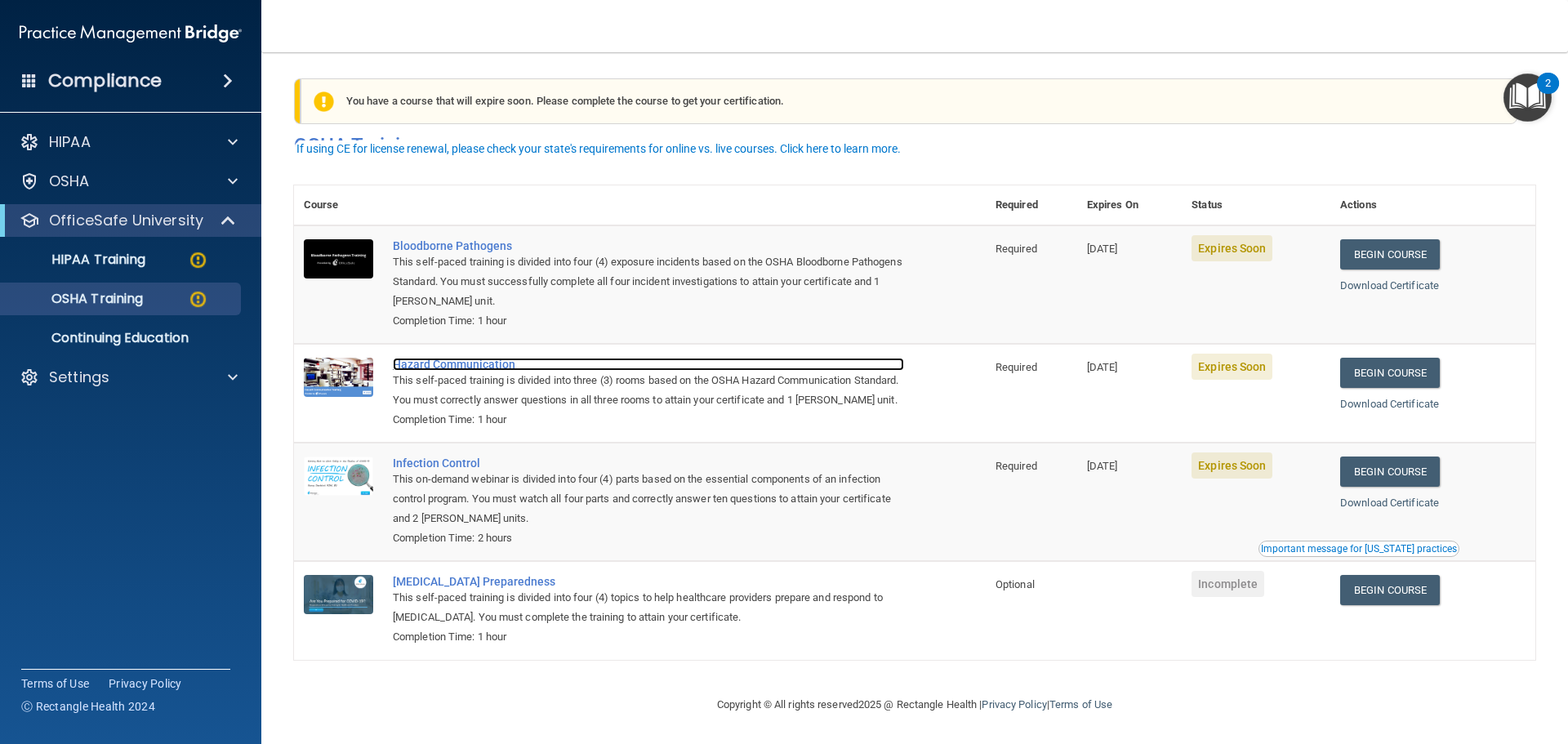
click at [498, 358] on div "Hazard Communication" at bounding box center [649, 364] width 511 height 13
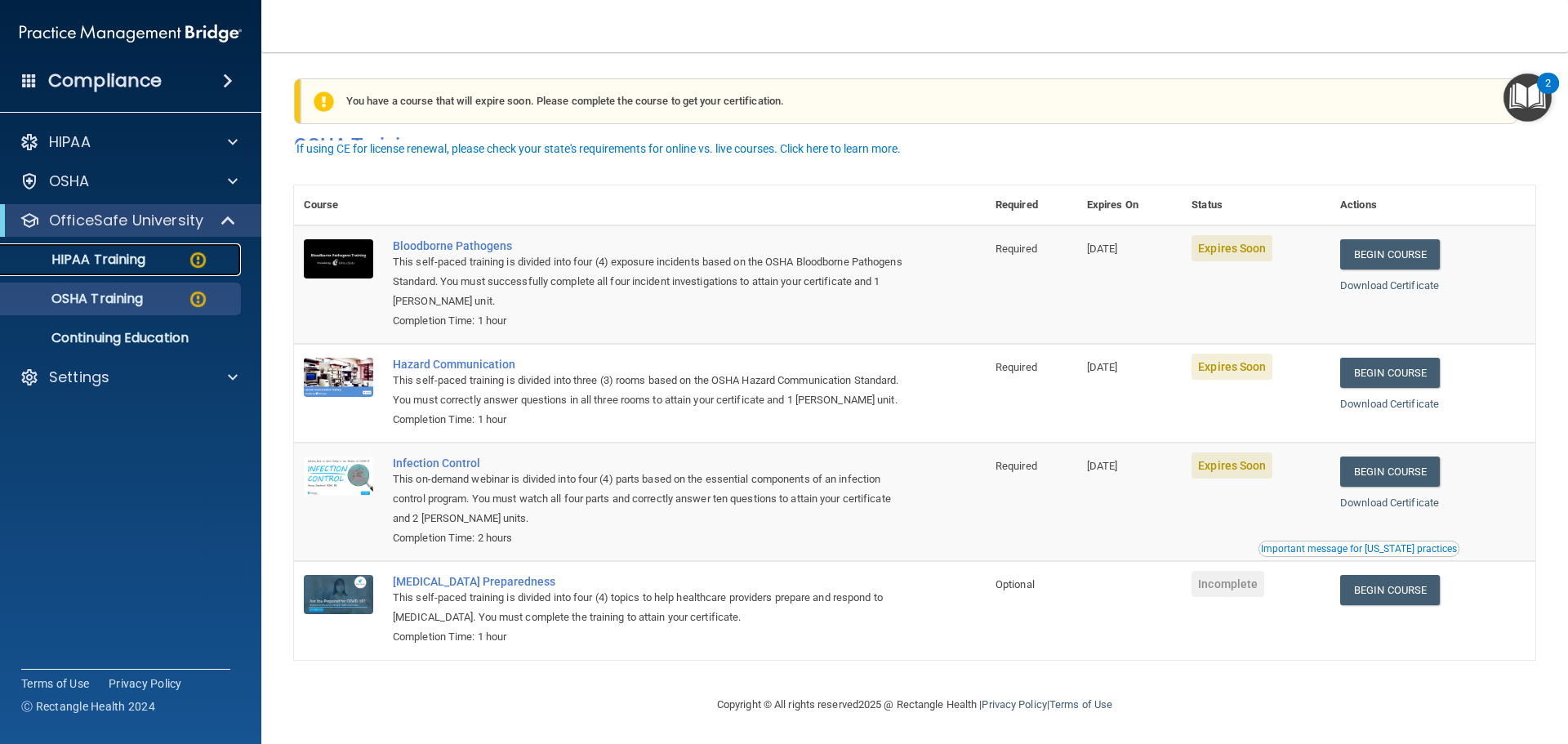
click at [93, 269] on link "HIPAA Training" at bounding box center [112, 259] width 258 height 32
